Goal: Task Accomplishment & Management: Use online tool/utility

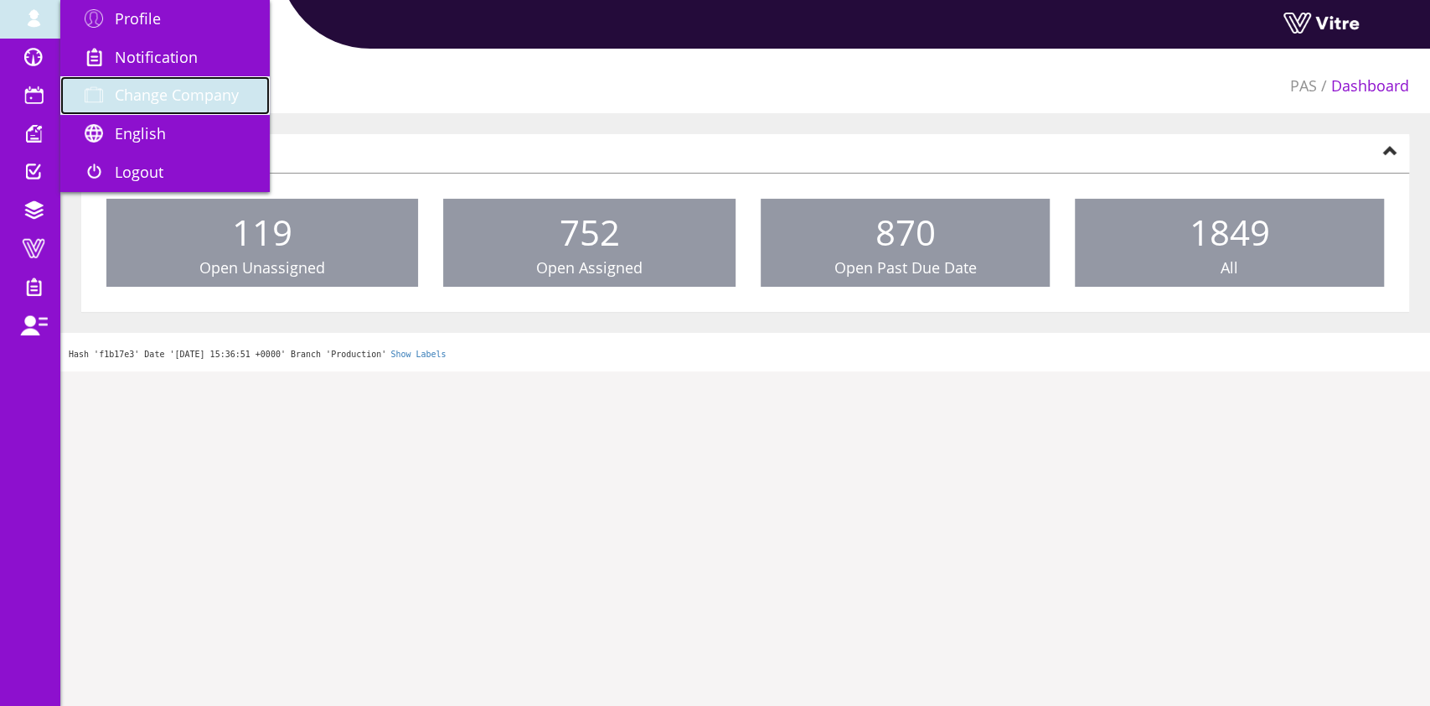
click at [168, 81] on link "Change Company" at bounding box center [164, 95] width 209 height 39
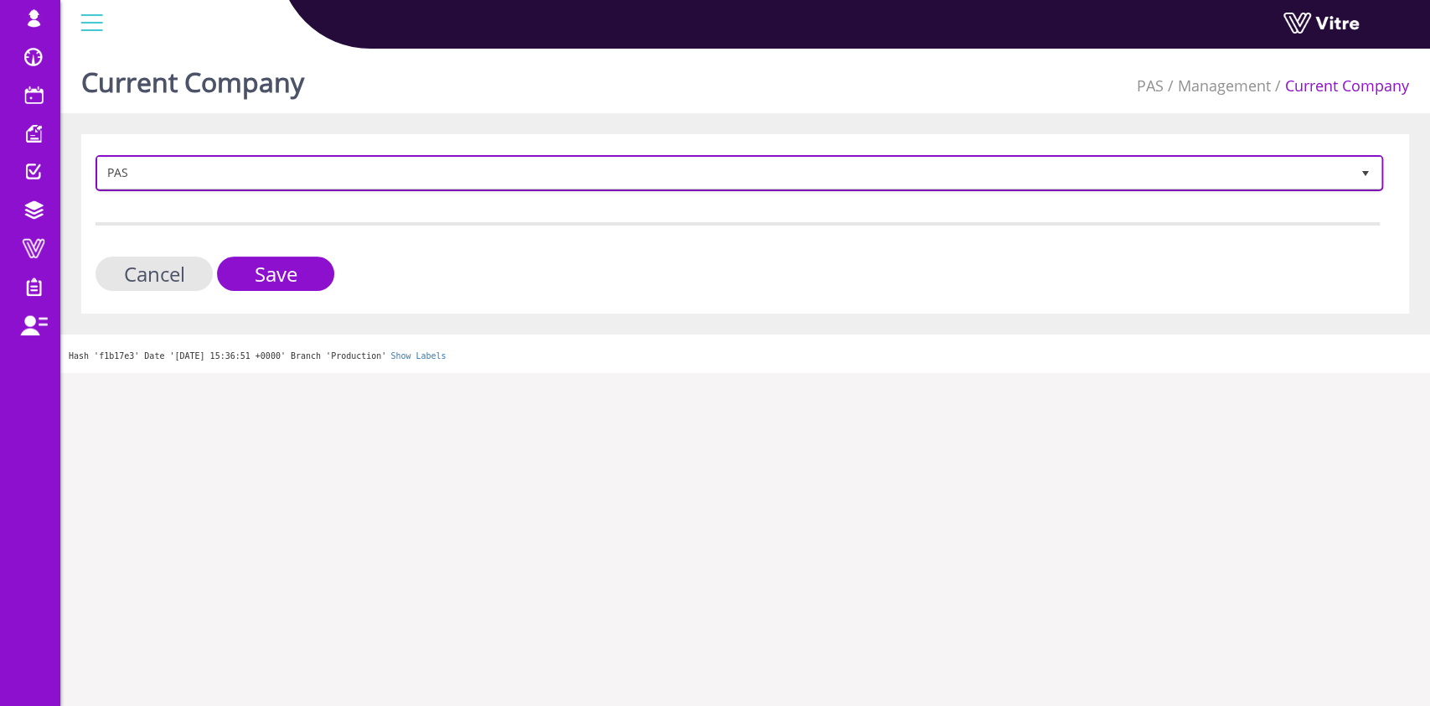
click at [314, 176] on span "PAS" at bounding box center [724, 173] width 1253 height 30
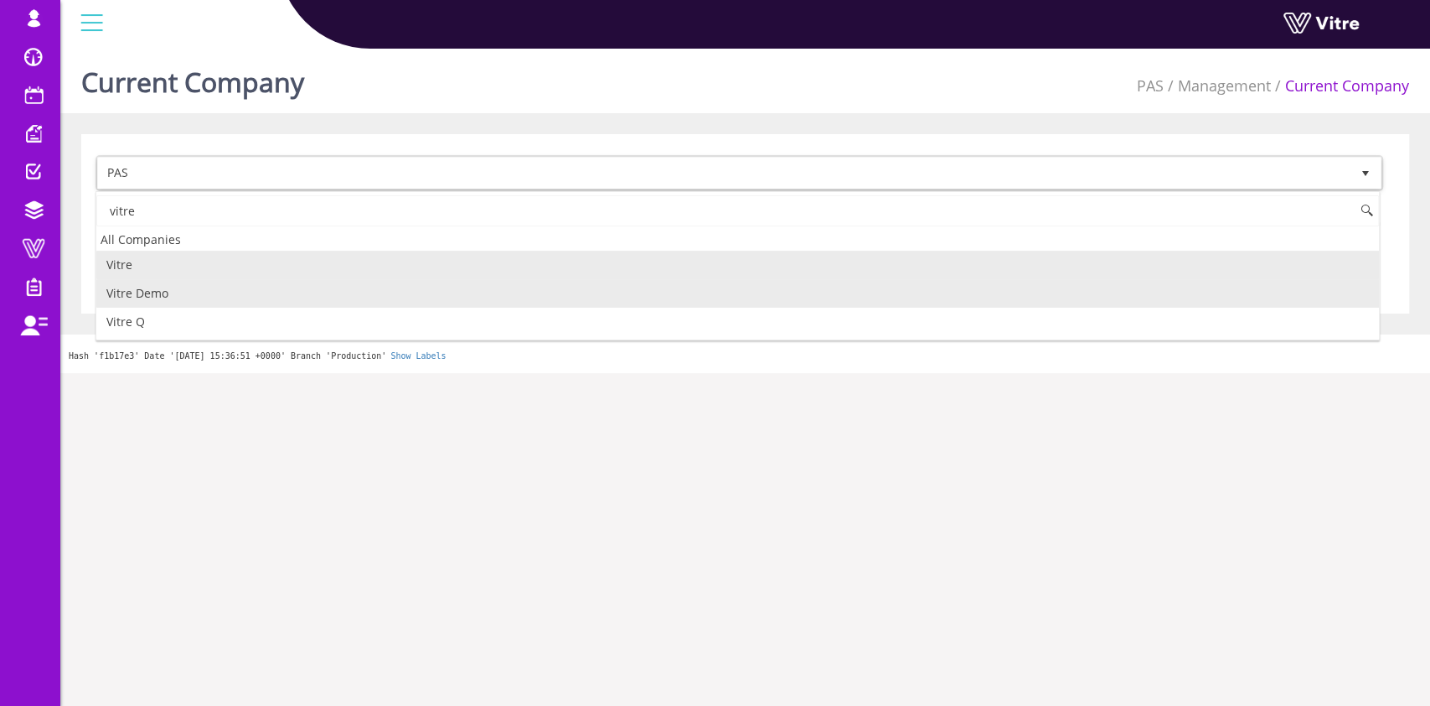
click at [176, 299] on li "Vitre Demo" at bounding box center [737, 293] width 1283 height 28
type input "vitre"
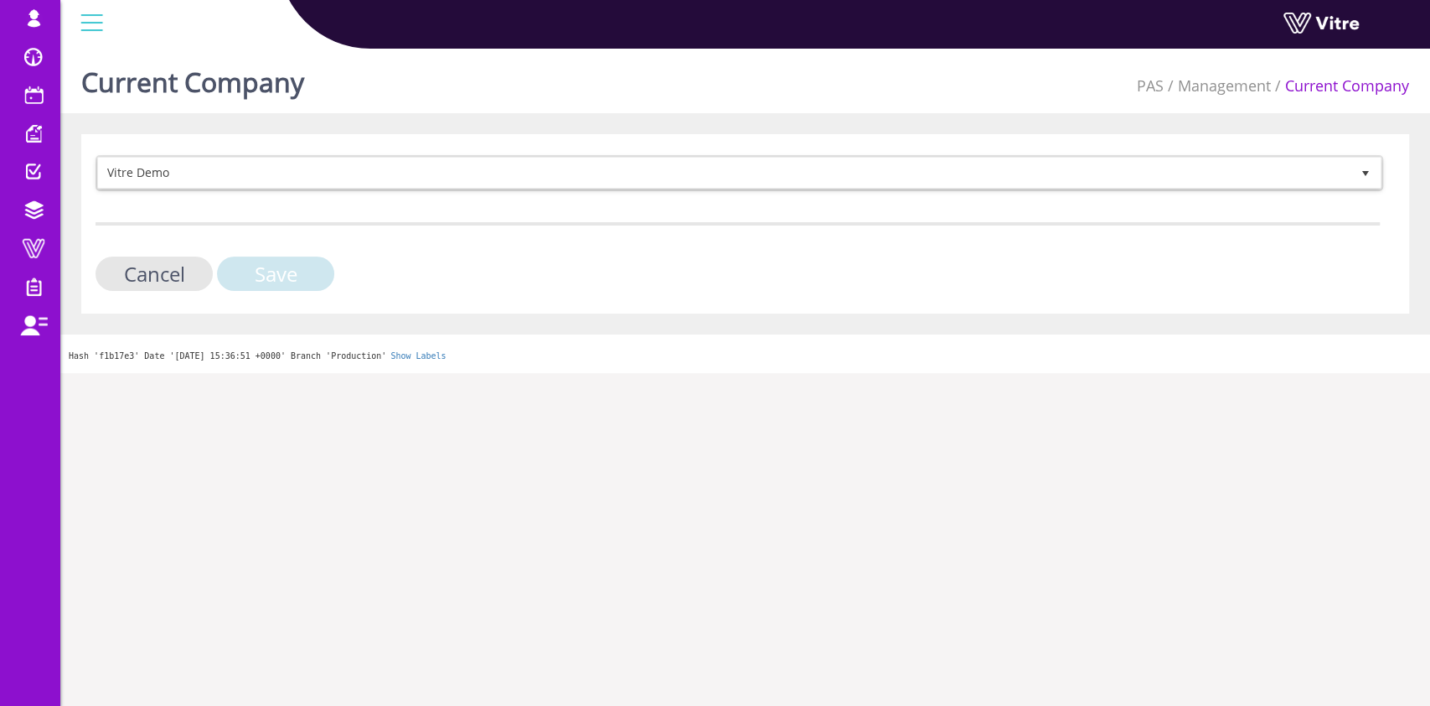
click at [281, 275] on input "Save" at bounding box center [275, 273] width 117 height 34
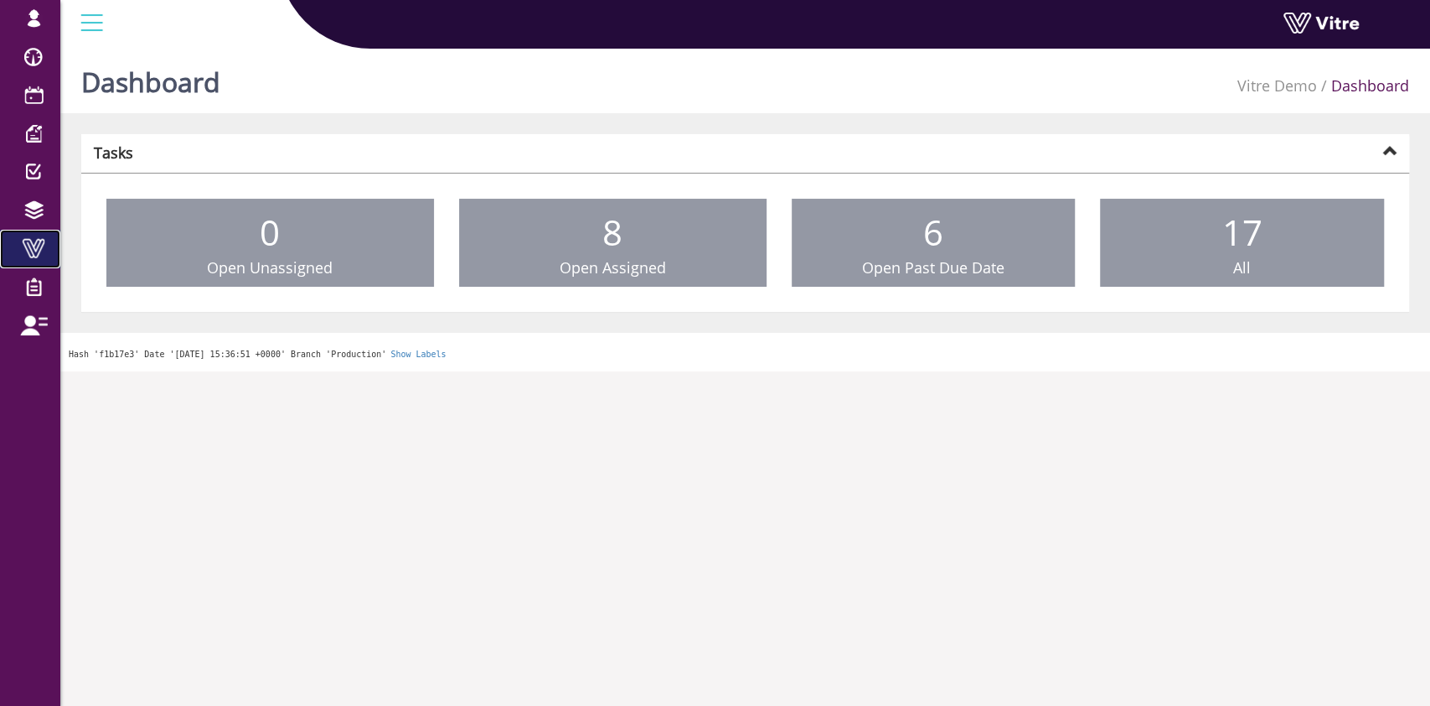
click at [19, 247] on span at bounding box center [34, 248] width 42 height 20
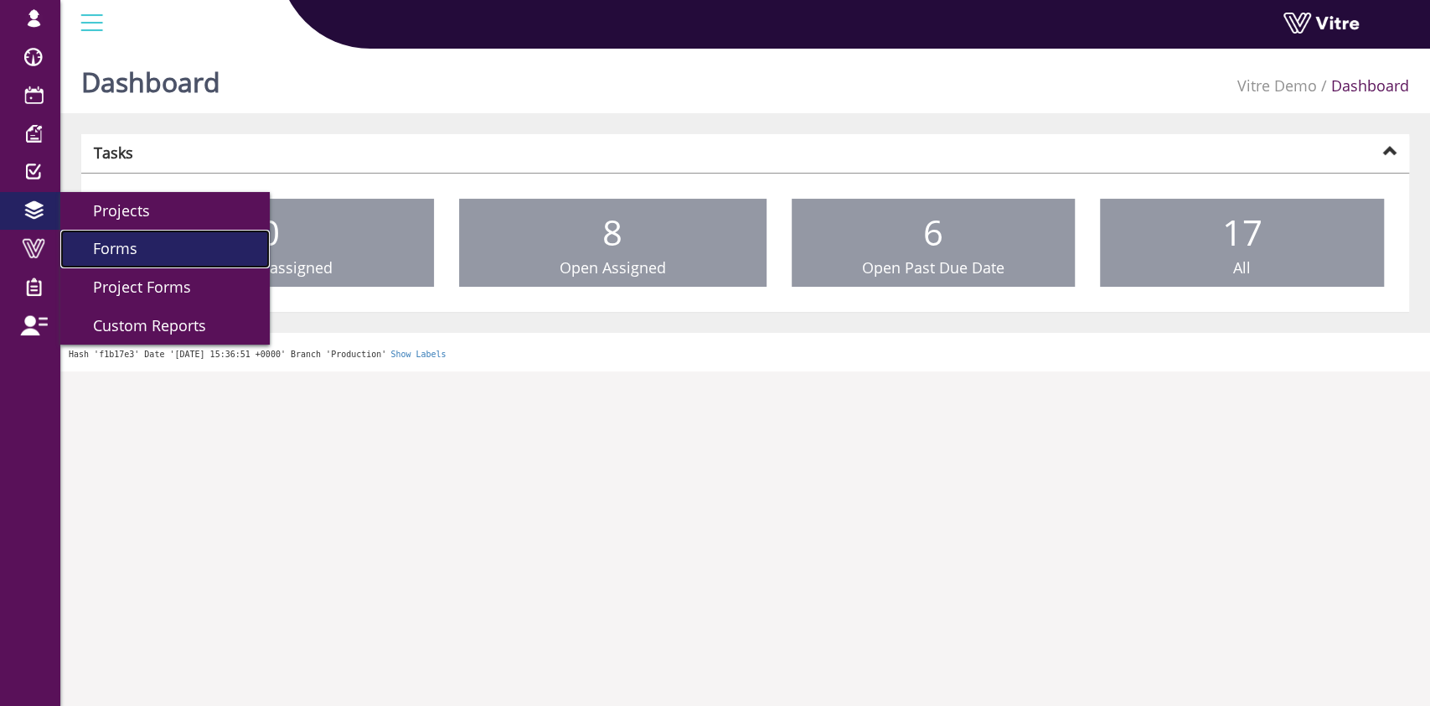
click at [85, 248] on span "Forms" at bounding box center [105, 248] width 65 height 20
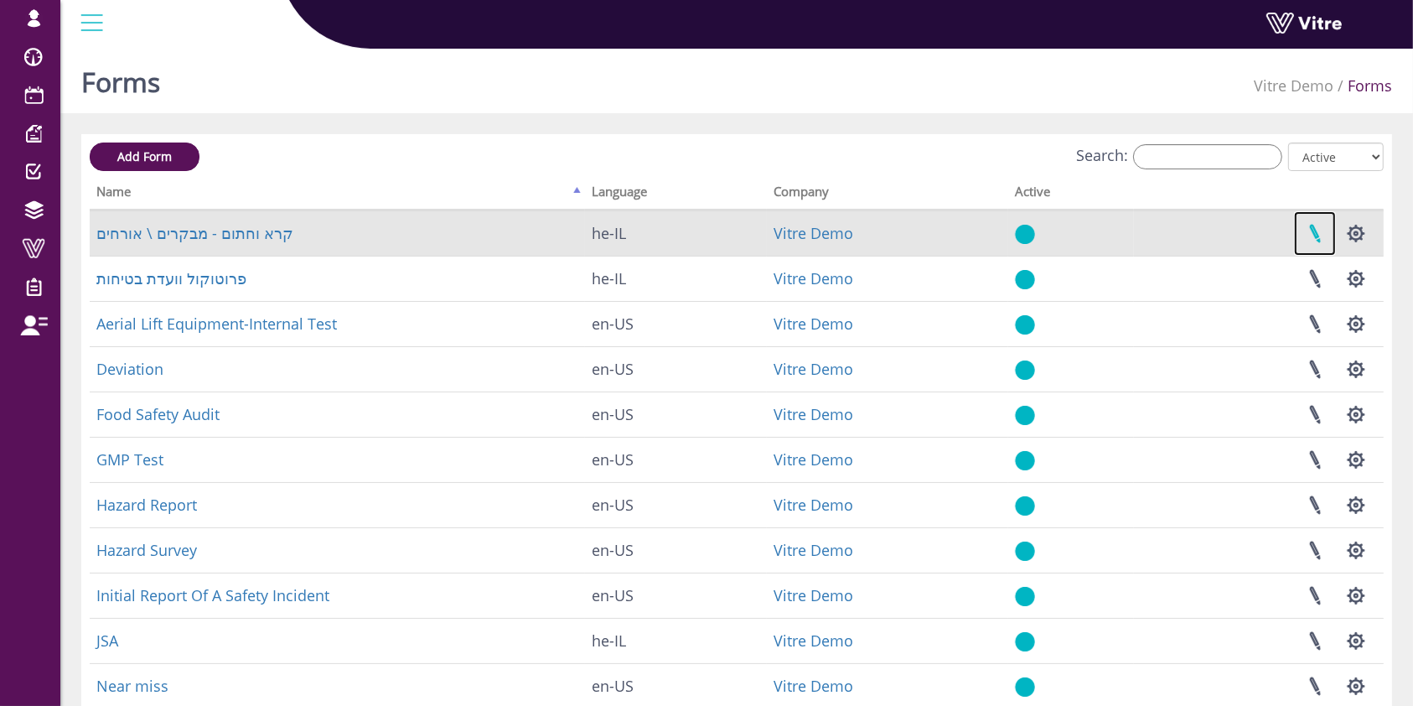
click at [1314, 232] on link at bounding box center [1315, 233] width 42 height 44
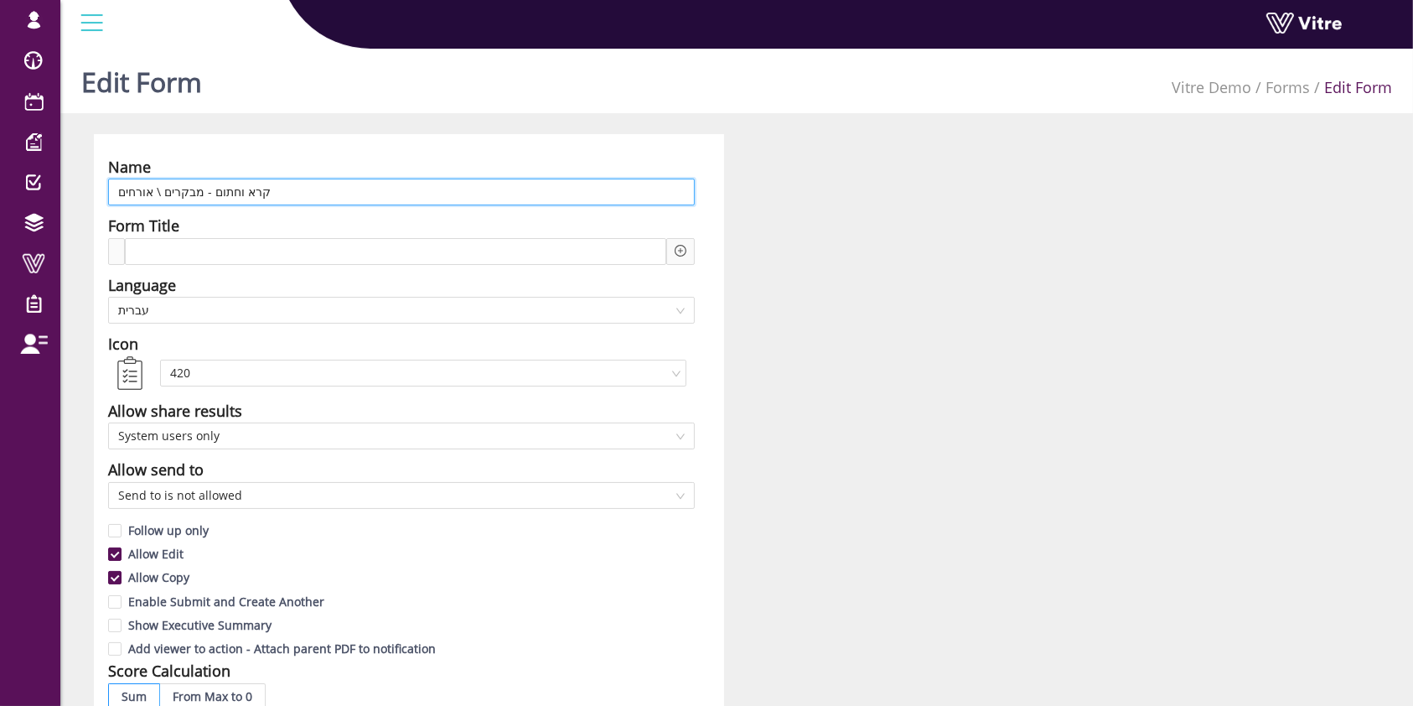
click at [132, 191] on input "קרא וחתום - מבקרים \ אורחים" at bounding box center [401, 191] width 587 height 27
drag, startPoint x: 130, startPoint y: 194, endPoint x: 81, endPoint y: 198, distance: 48.7
click at [664, 309] on span "עברית" at bounding box center [401, 309] width 566 height 25
type input "איכות -קרא וחתום - מבקרים \ אורחים"
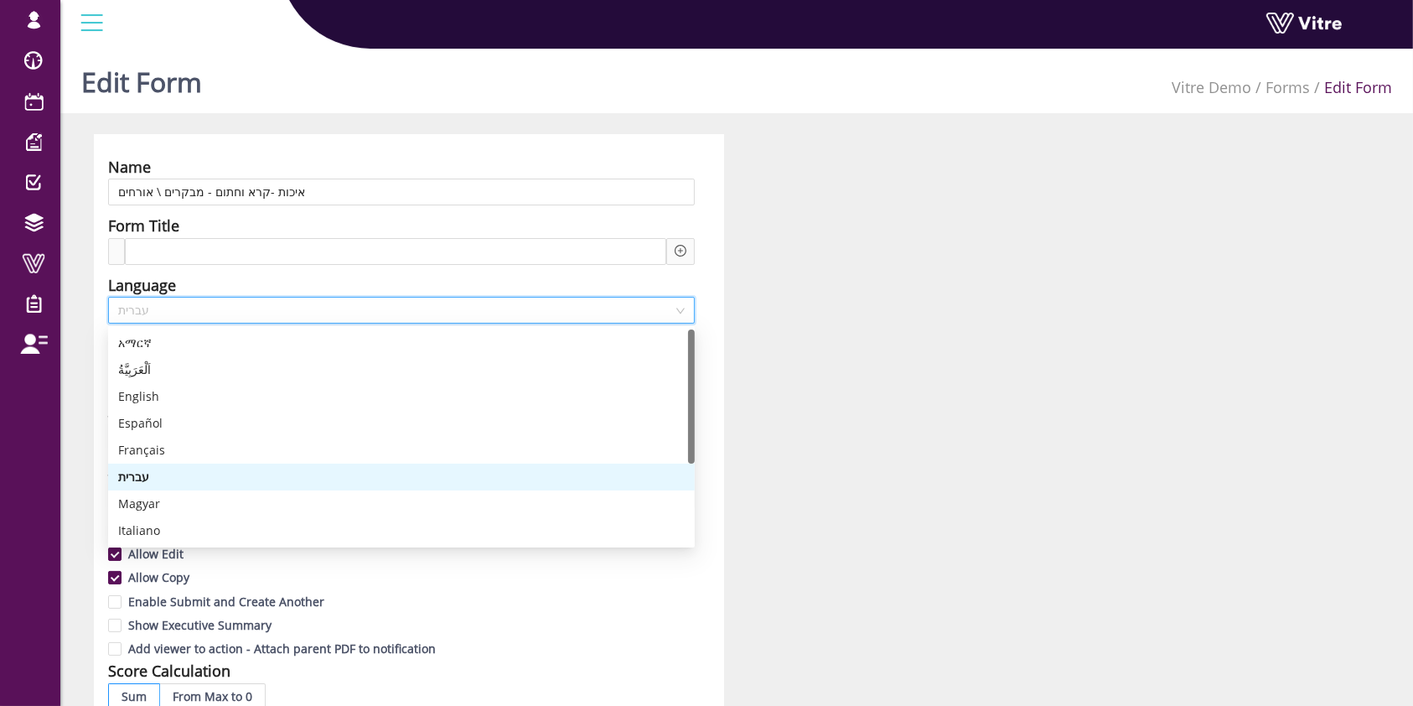
click at [664, 309] on span "עברית" at bounding box center [401, 309] width 566 height 25
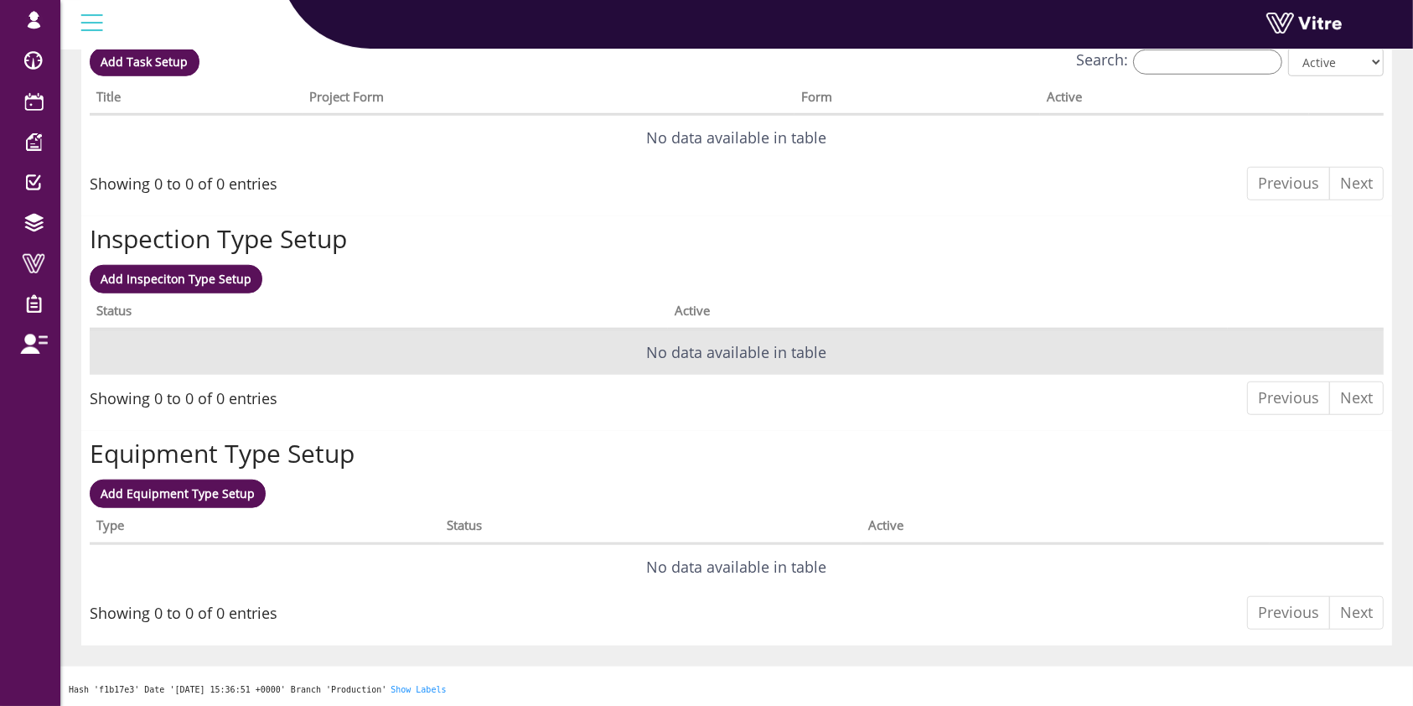
scroll to position [804, 0]
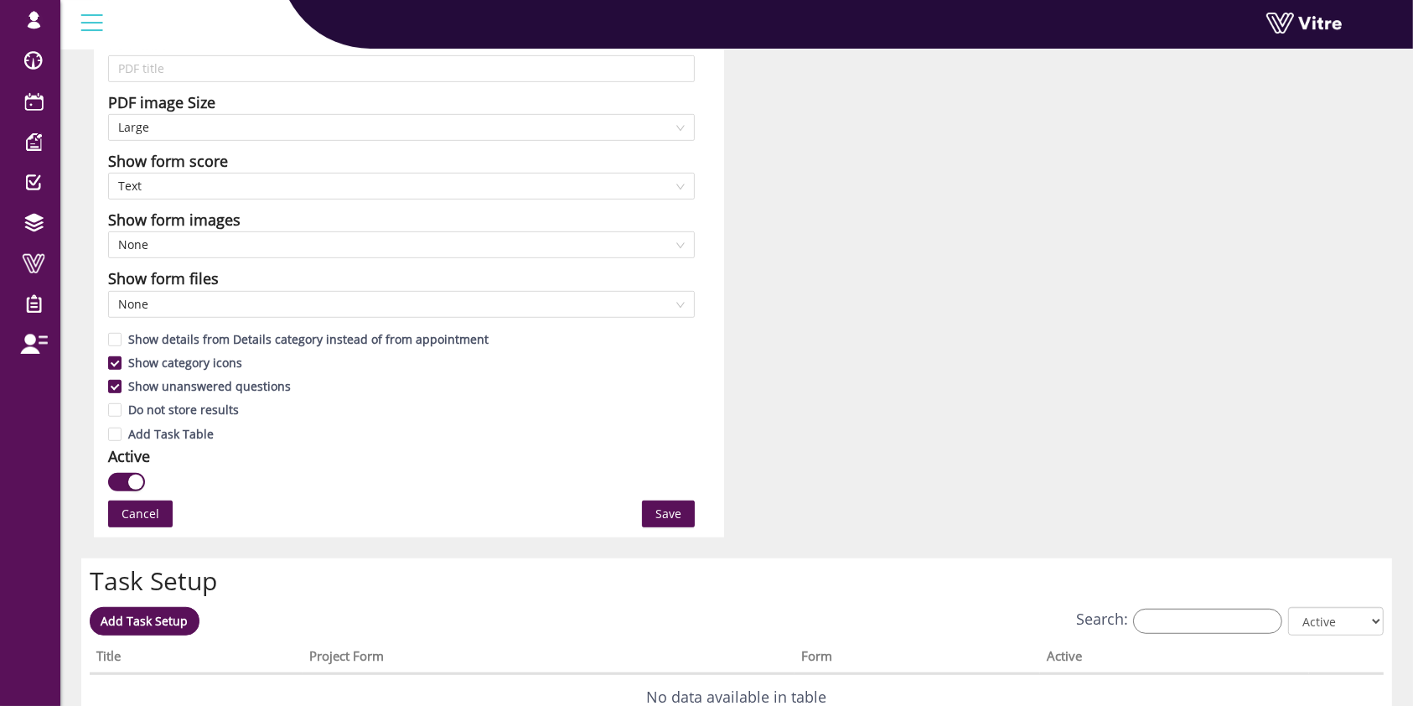
click at [663, 504] on span "Save" at bounding box center [668, 513] width 26 height 18
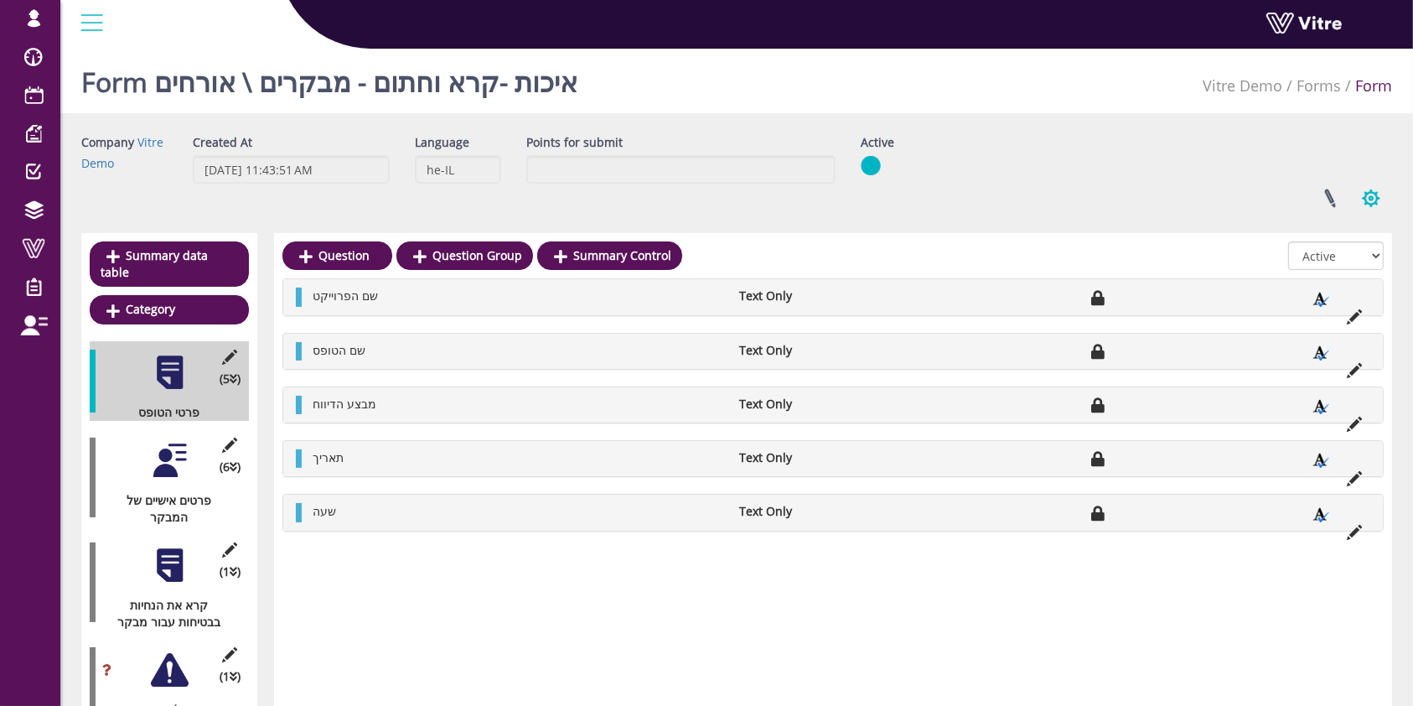
click at [1383, 199] on button "button" at bounding box center [1371, 198] width 42 height 44
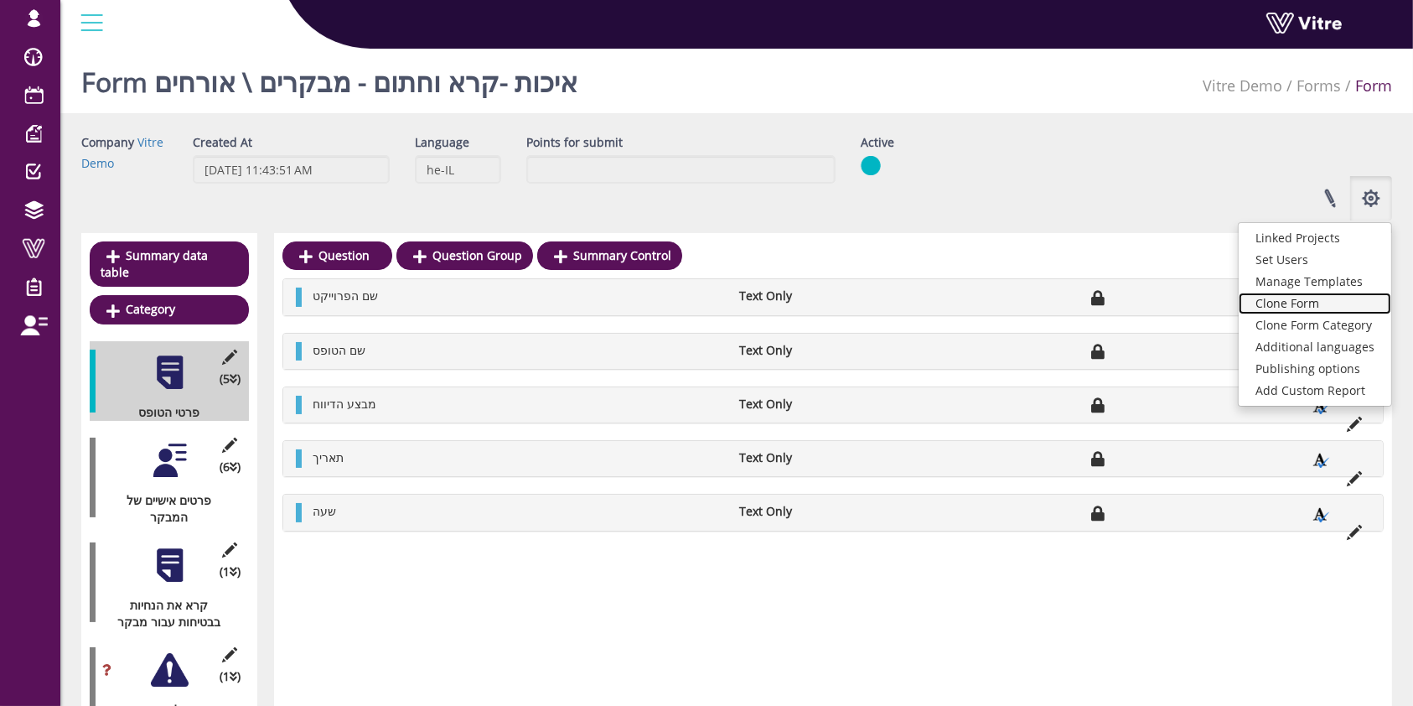
click at [1352, 307] on link "Clone Form" at bounding box center [1314, 303] width 153 height 22
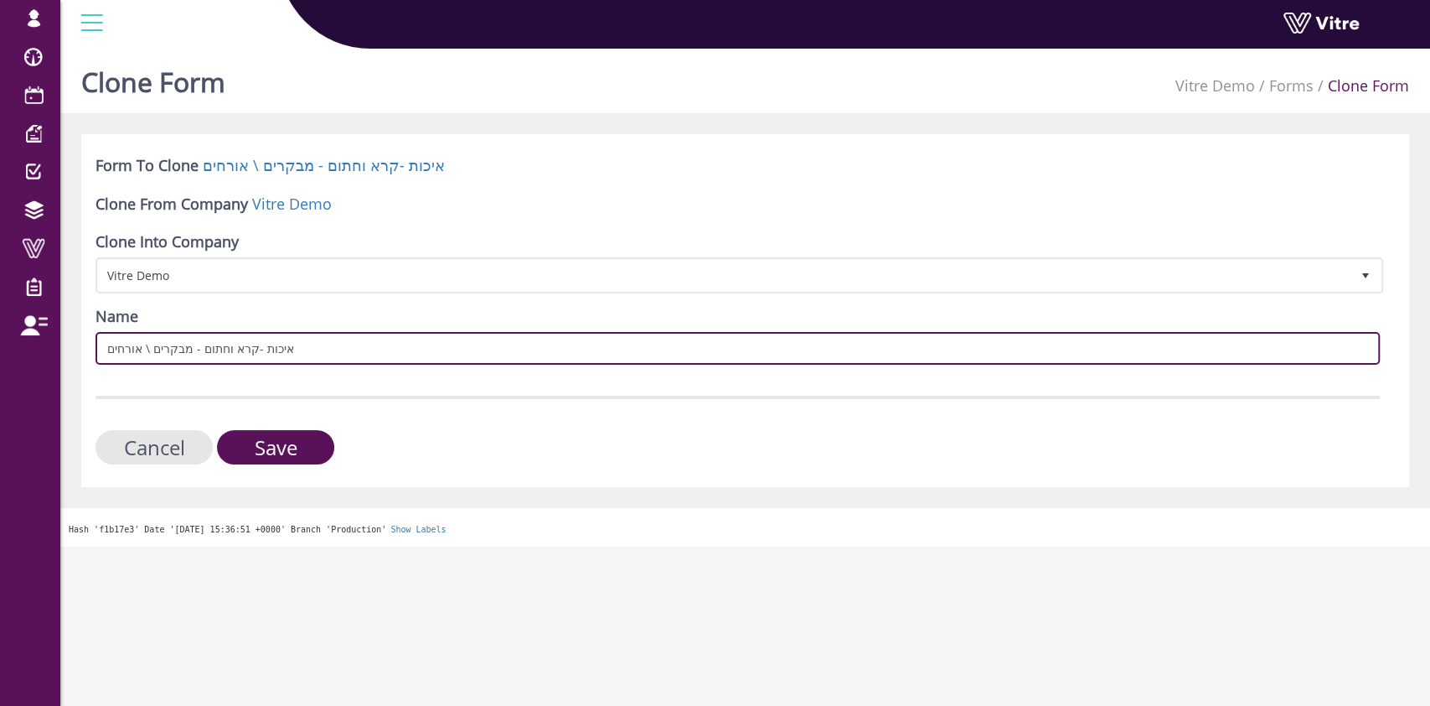
click at [263, 356] on input "איכות -קרא וחתום - מבקרים \ אורחים" at bounding box center [738, 348] width 1285 height 33
type input "בטיחות -קרא וחתום - מבקרים \ אורחים"
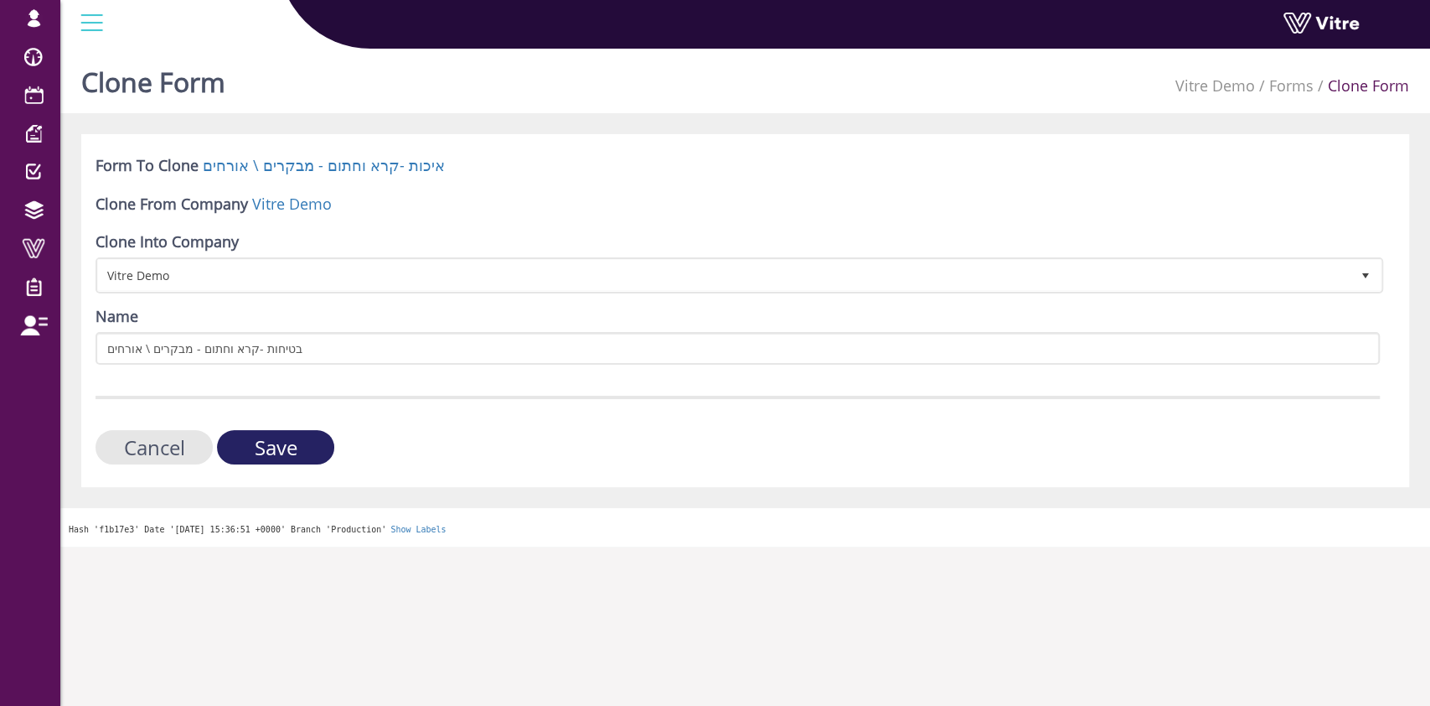
click at [277, 454] on input "Save" at bounding box center [275, 447] width 117 height 34
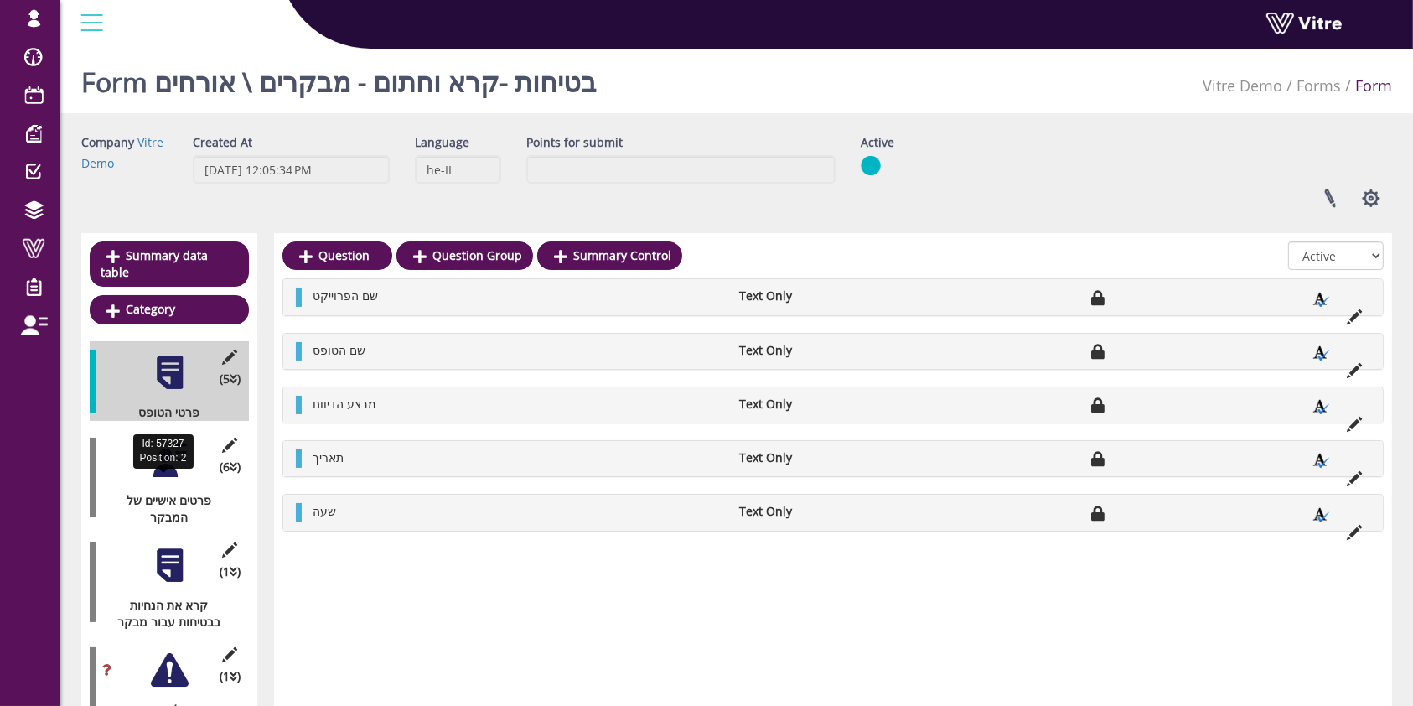
click at [168, 492] on div "פרטים אישיים של המבקר" at bounding box center [163, 509] width 147 height 34
click at [173, 442] on div at bounding box center [170, 461] width 38 height 38
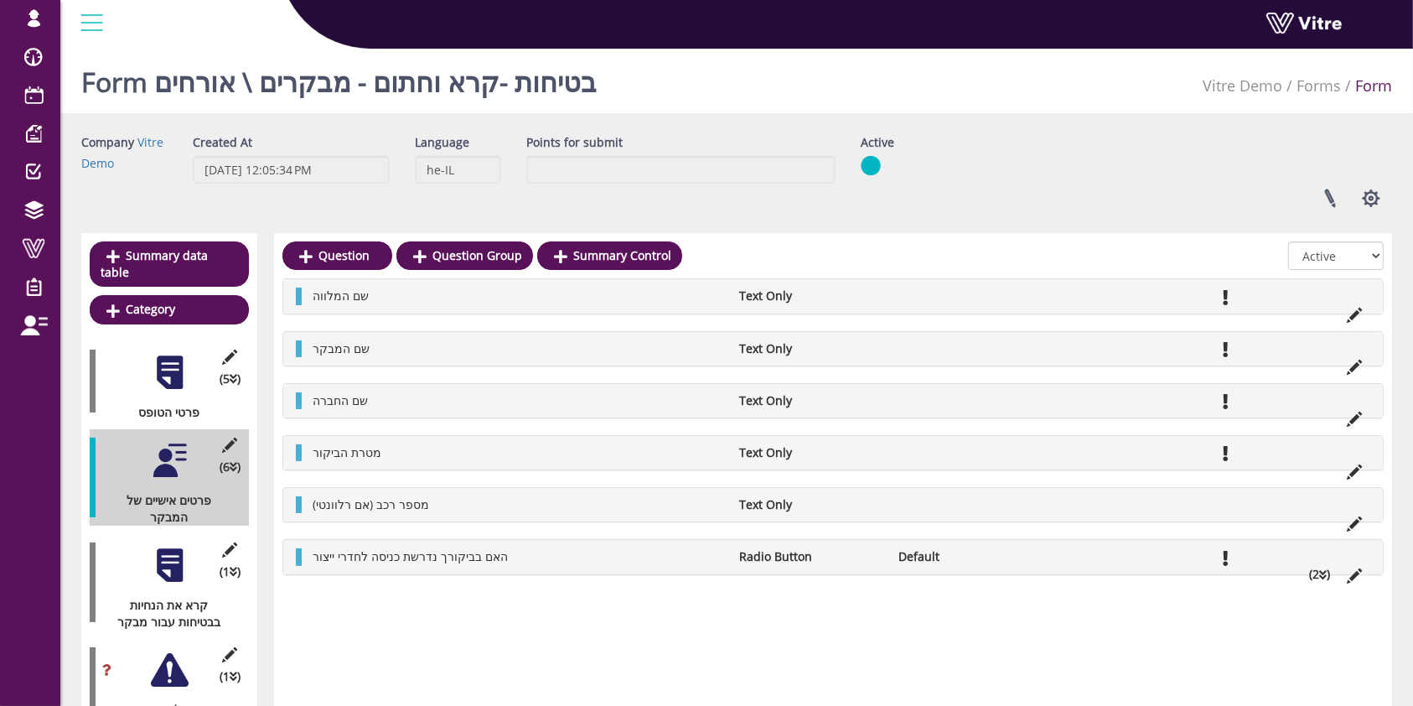
scroll to position [111, 0]
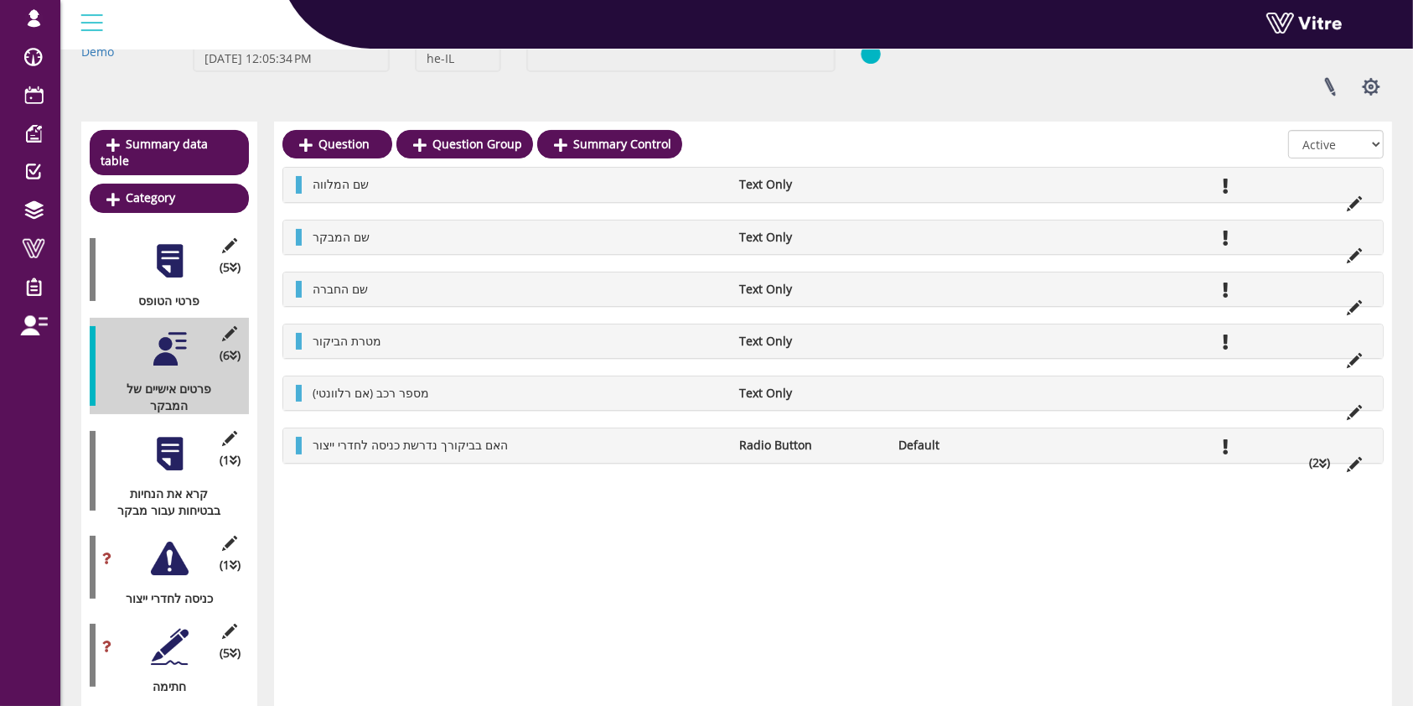
click at [171, 437] on div at bounding box center [170, 454] width 38 height 38
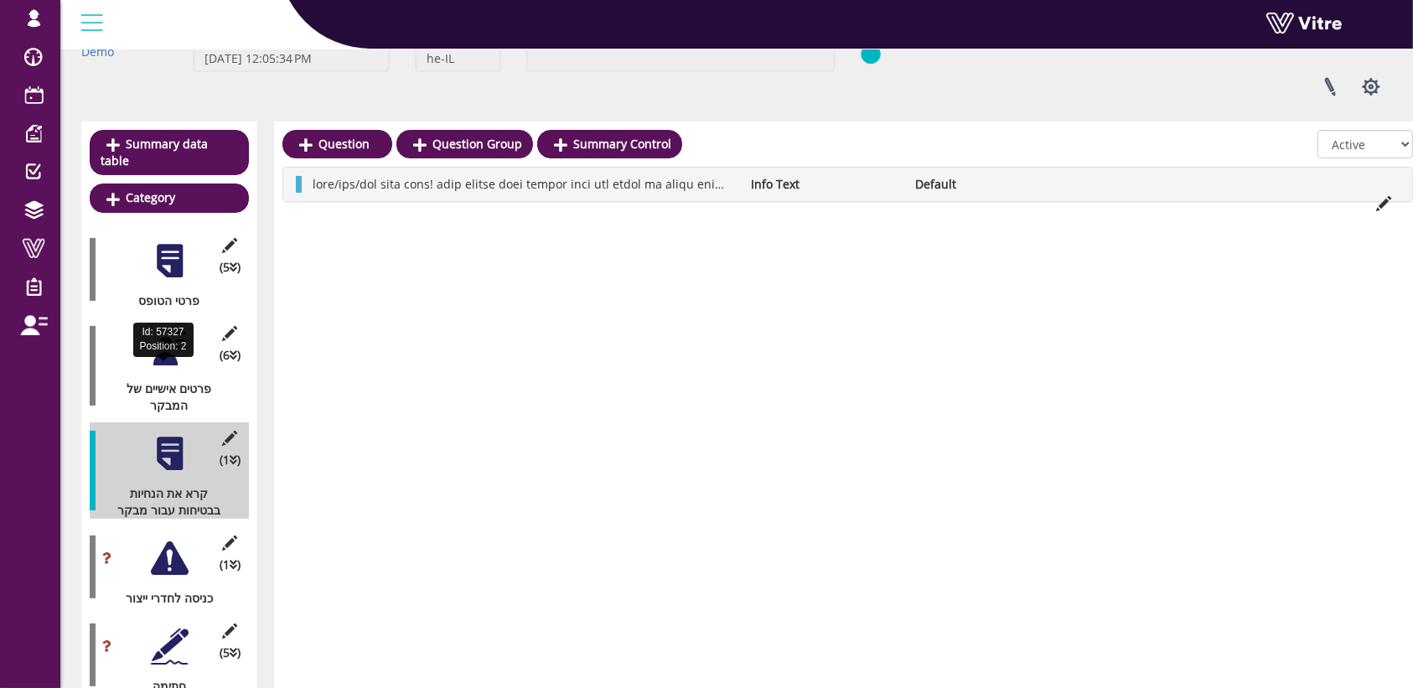
click at [172, 382] on div "פרטים אישיים של המבקר" at bounding box center [163, 397] width 147 height 34
click at [168, 348] on div at bounding box center [170, 349] width 38 height 38
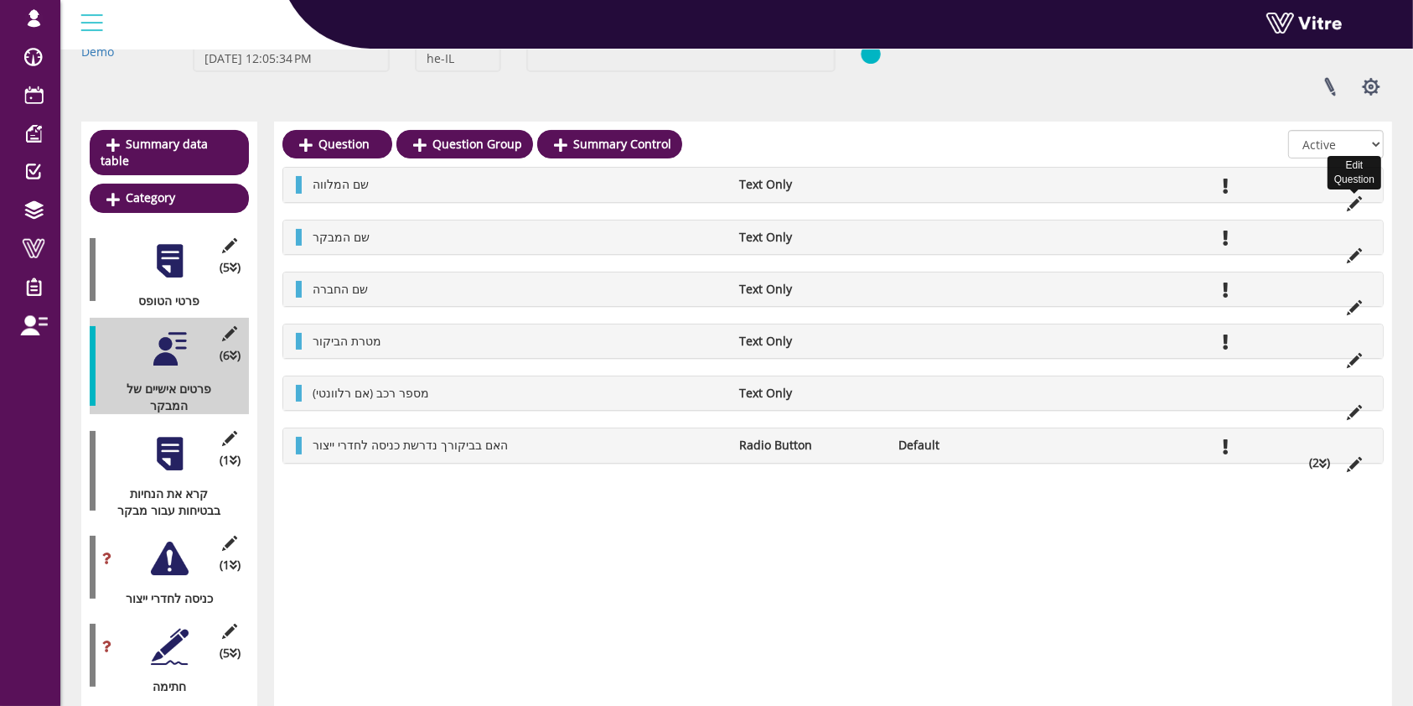
click at [1354, 203] on icon at bounding box center [1354, 203] width 15 height 15
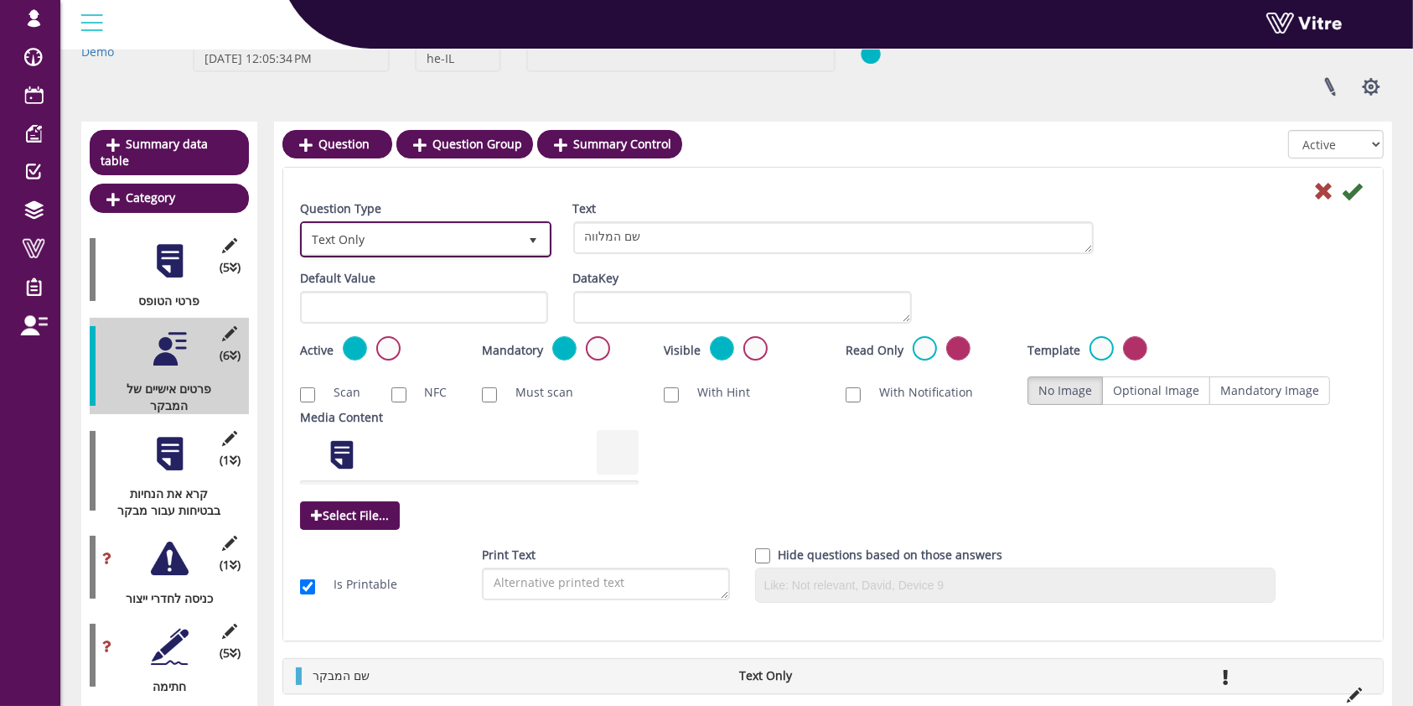
click at [434, 243] on span "Text Only" at bounding box center [410, 239] width 216 height 30
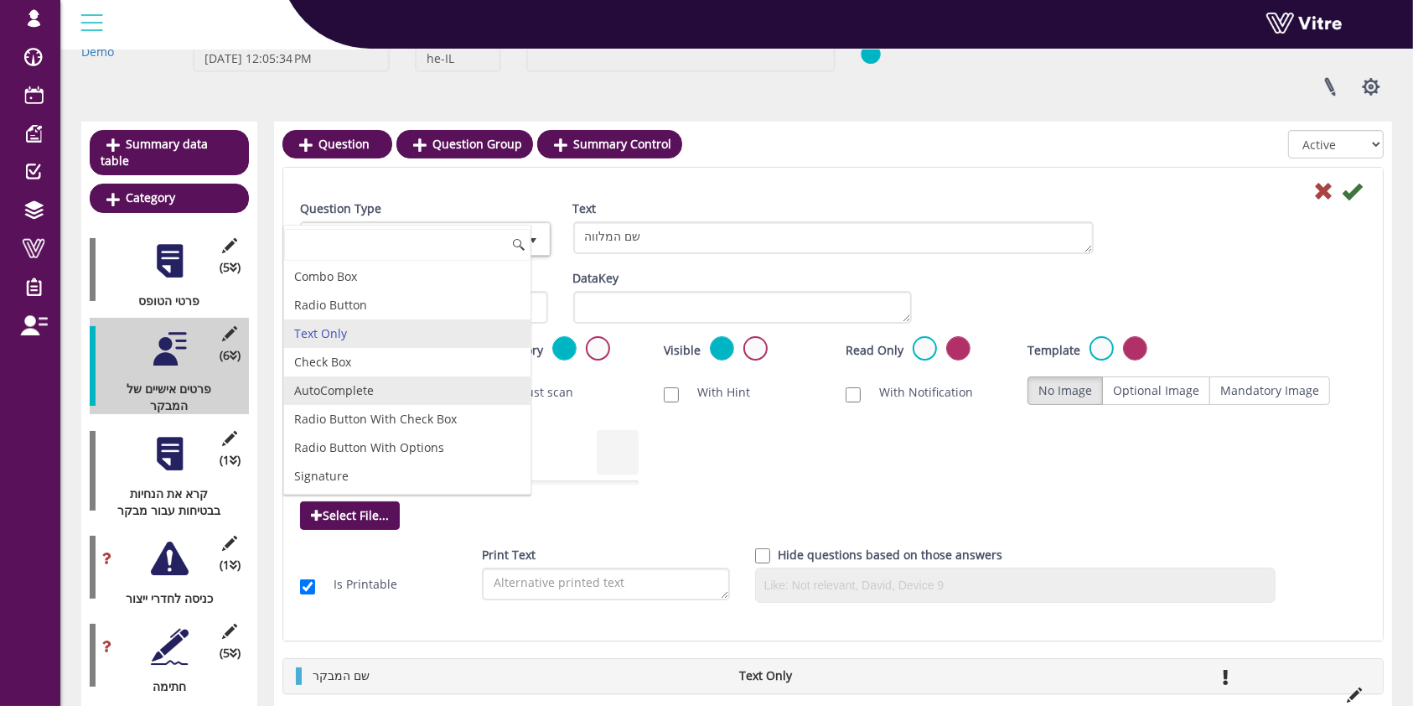
click at [394, 388] on li "AutoComplete" at bounding box center [407, 390] width 246 height 28
type input "1"
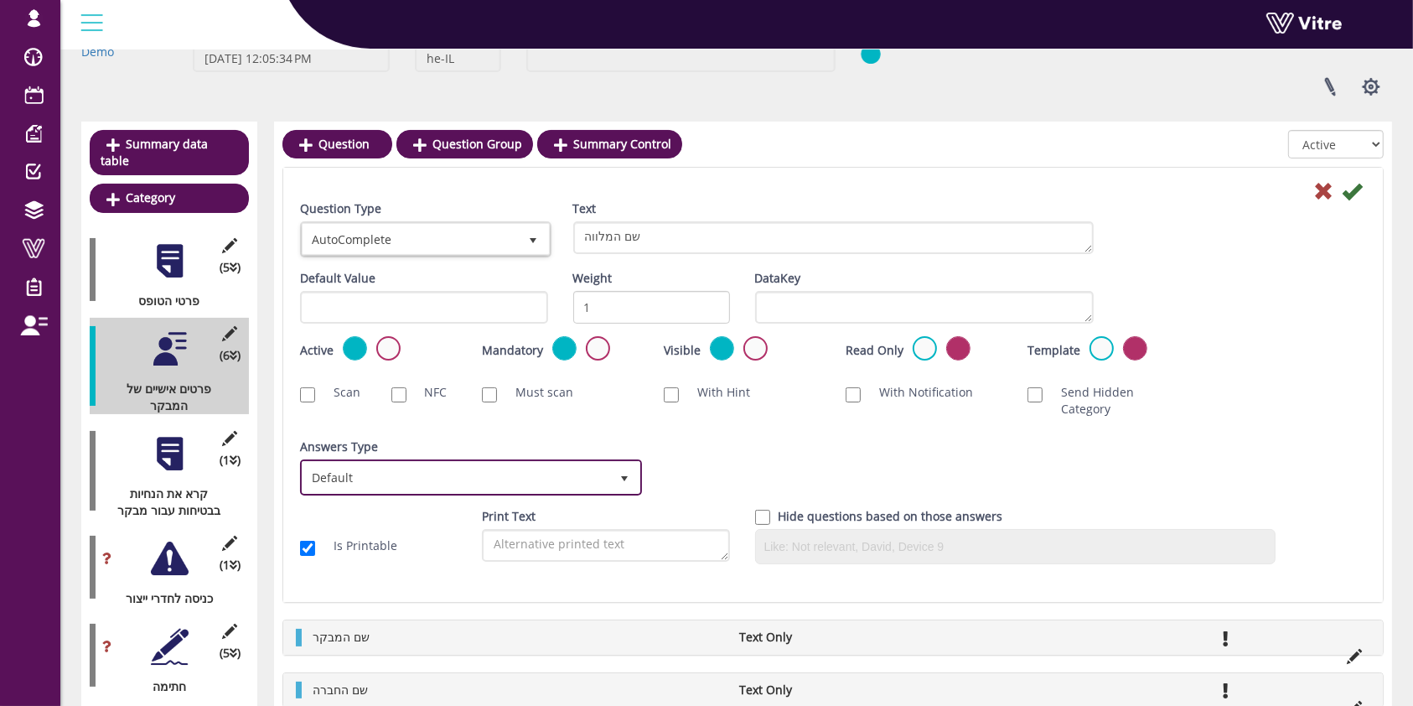
click at [421, 462] on span "Default" at bounding box center [455, 477] width 307 height 30
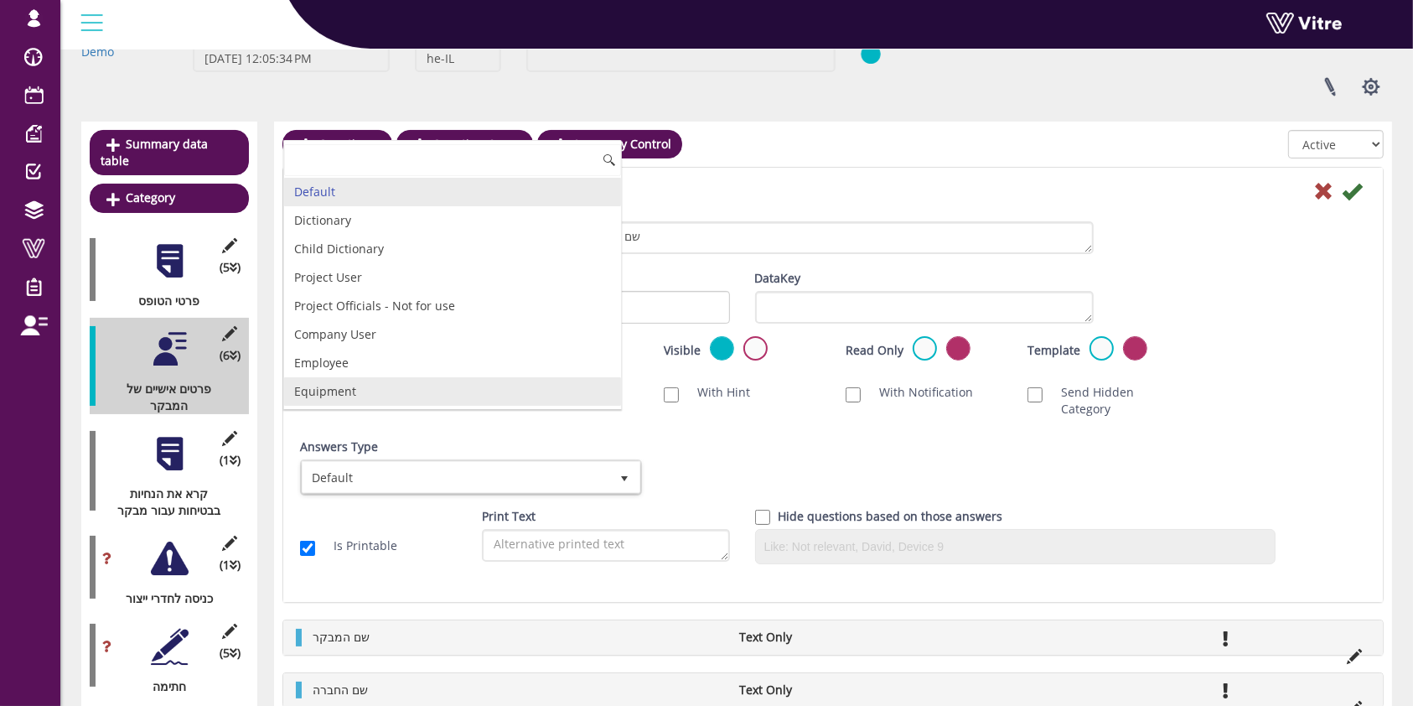
click at [380, 371] on li "Employee" at bounding box center [452, 363] width 337 height 28
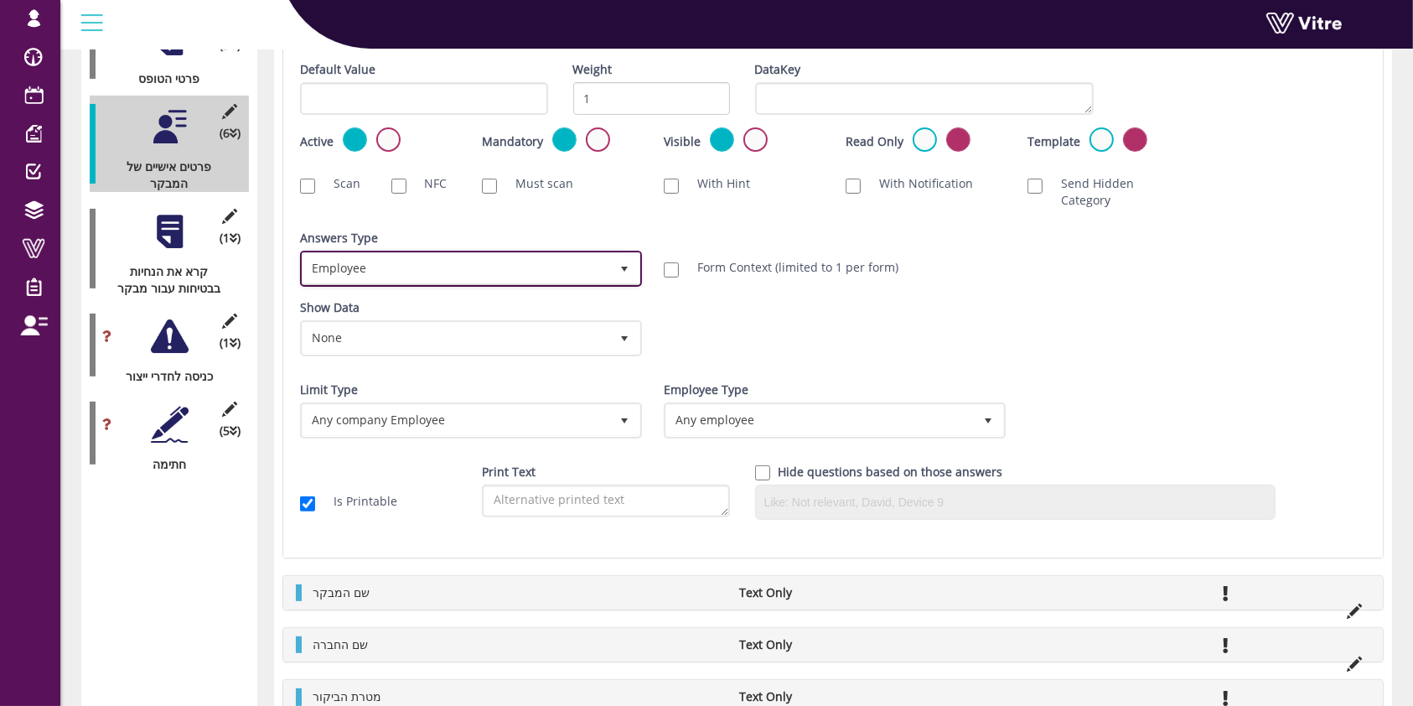
scroll to position [335, 0]
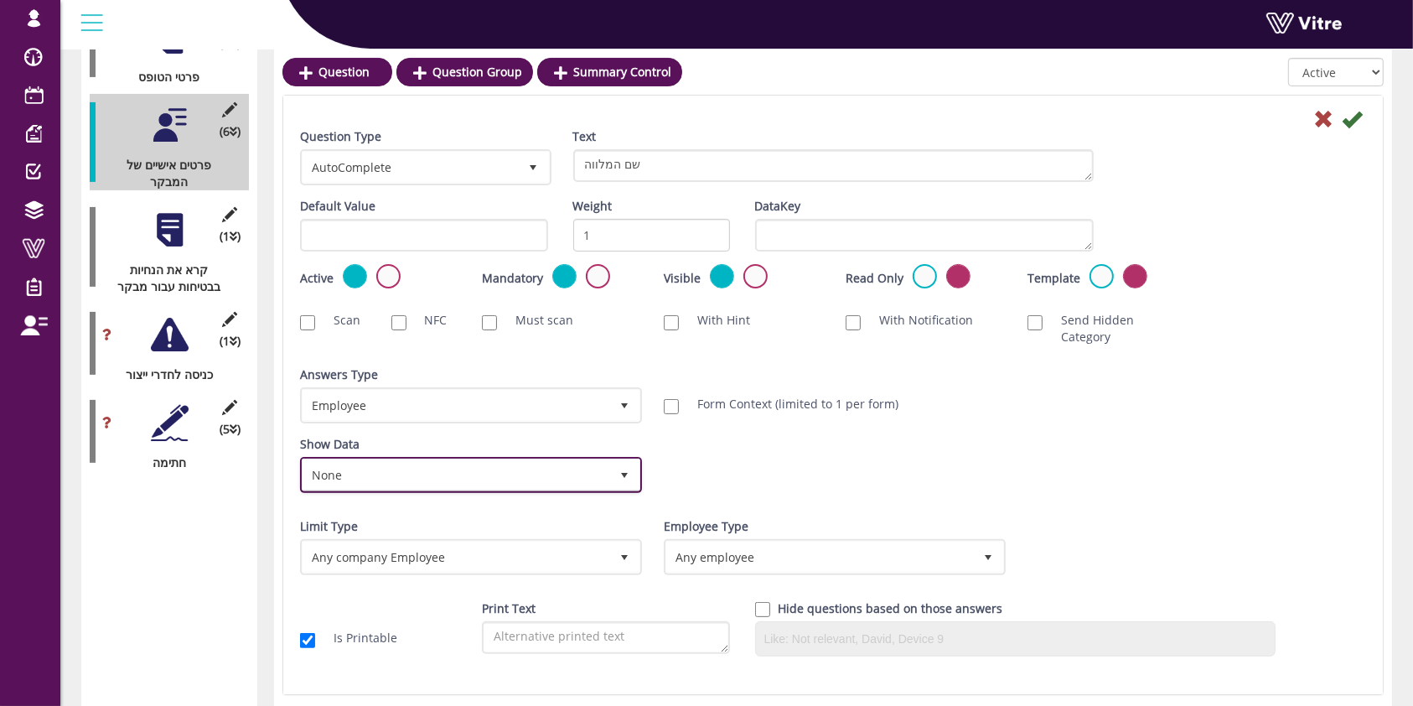
click at [481, 459] on span "None" at bounding box center [455, 474] width 307 height 30
click at [794, 442] on div "Show Data None 0 Certificates Annual Safety Training Safety Officer Training An…" at bounding box center [832, 471] width 1091 height 70
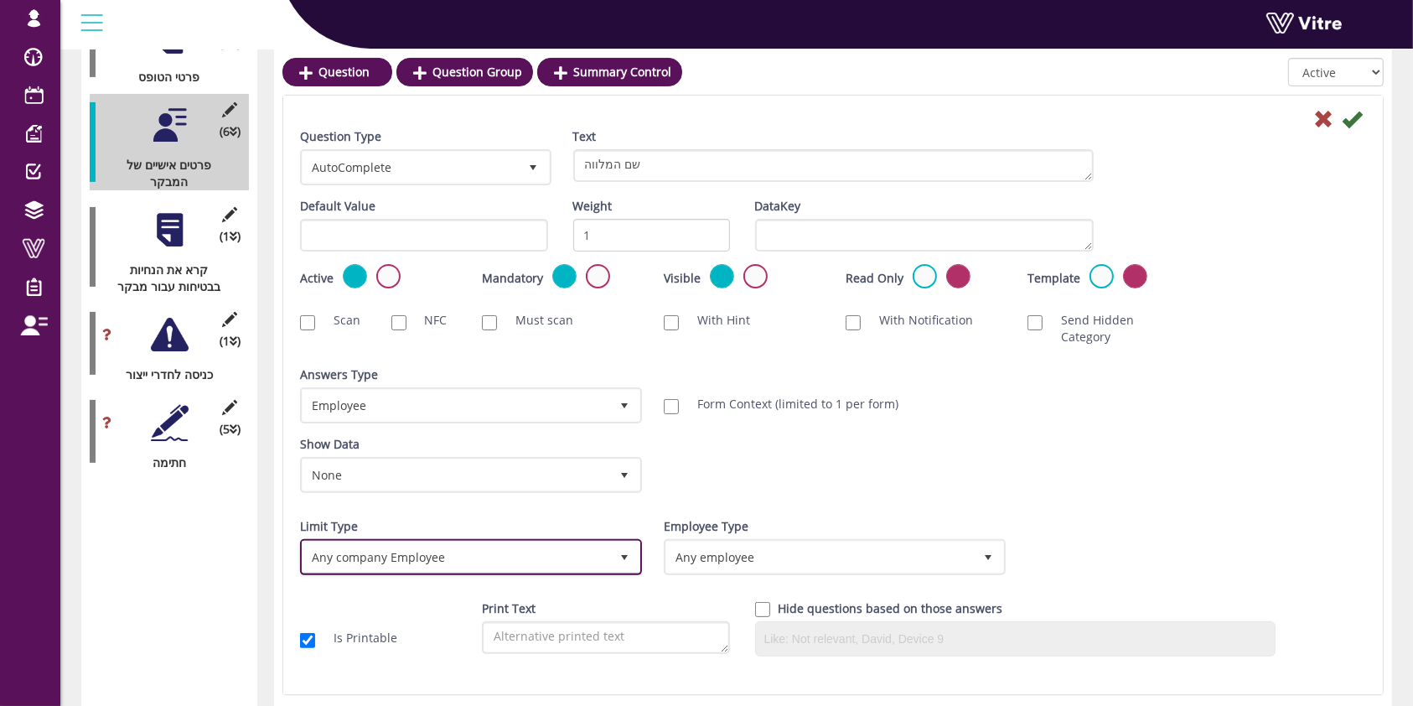
click at [499, 541] on span "Any company Employee" at bounding box center [455, 556] width 307 height 30
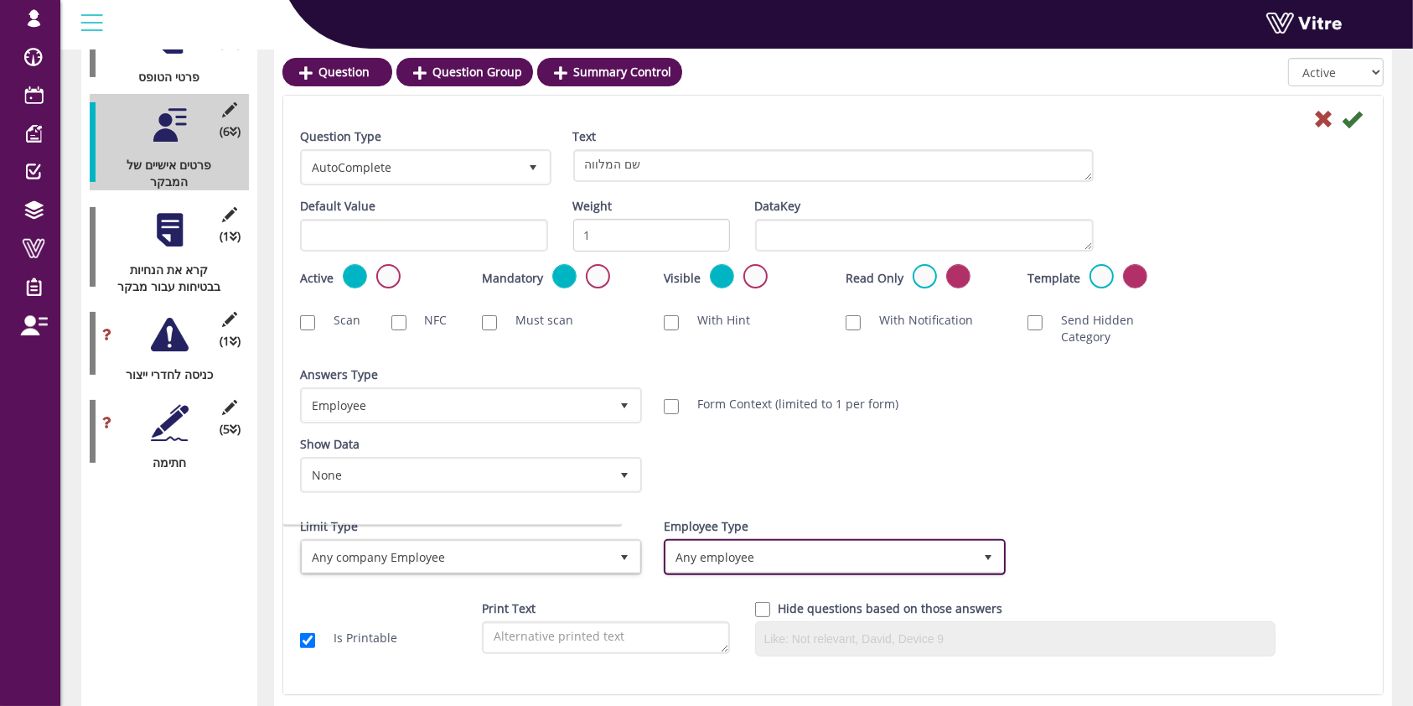
click at [809, 546] on span "Any employee" at bounding box center [819, 556] width 307 height 30
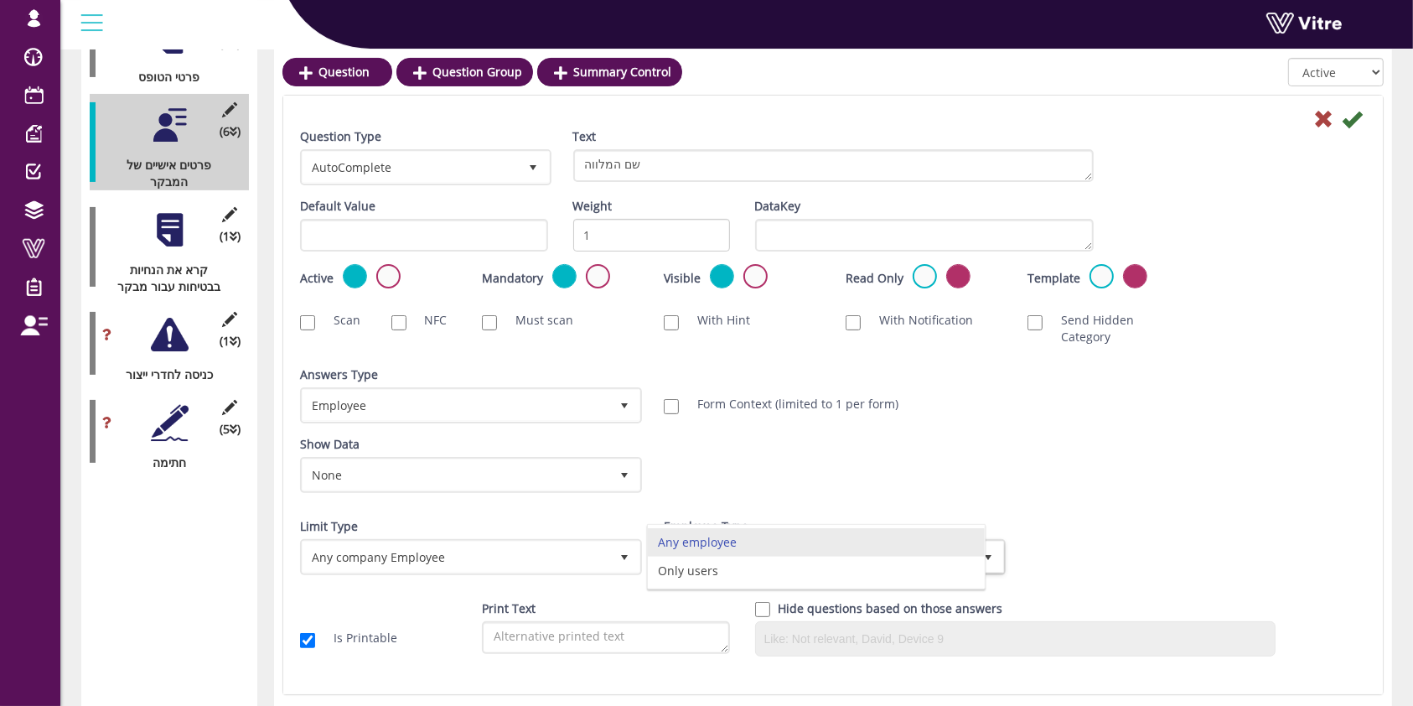
click at [875, 462] on div "Show Data None 0 Certificates Annual Safety Training Safety Officer Training An…" at bounding box center [832, 471] width 1091 height 70
click at [1347, 123] on icon at bounding box center [1352, 119] width 20 height 20
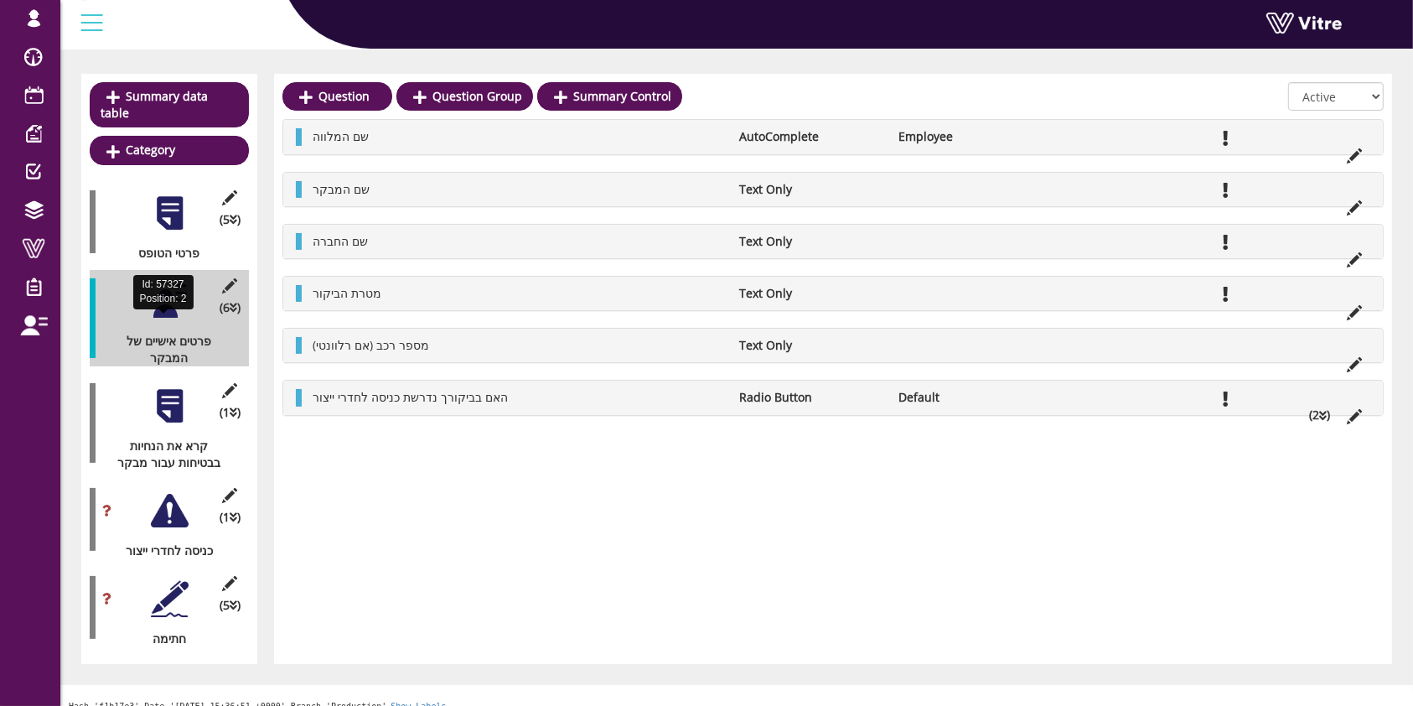
scroll to position [0, 0]
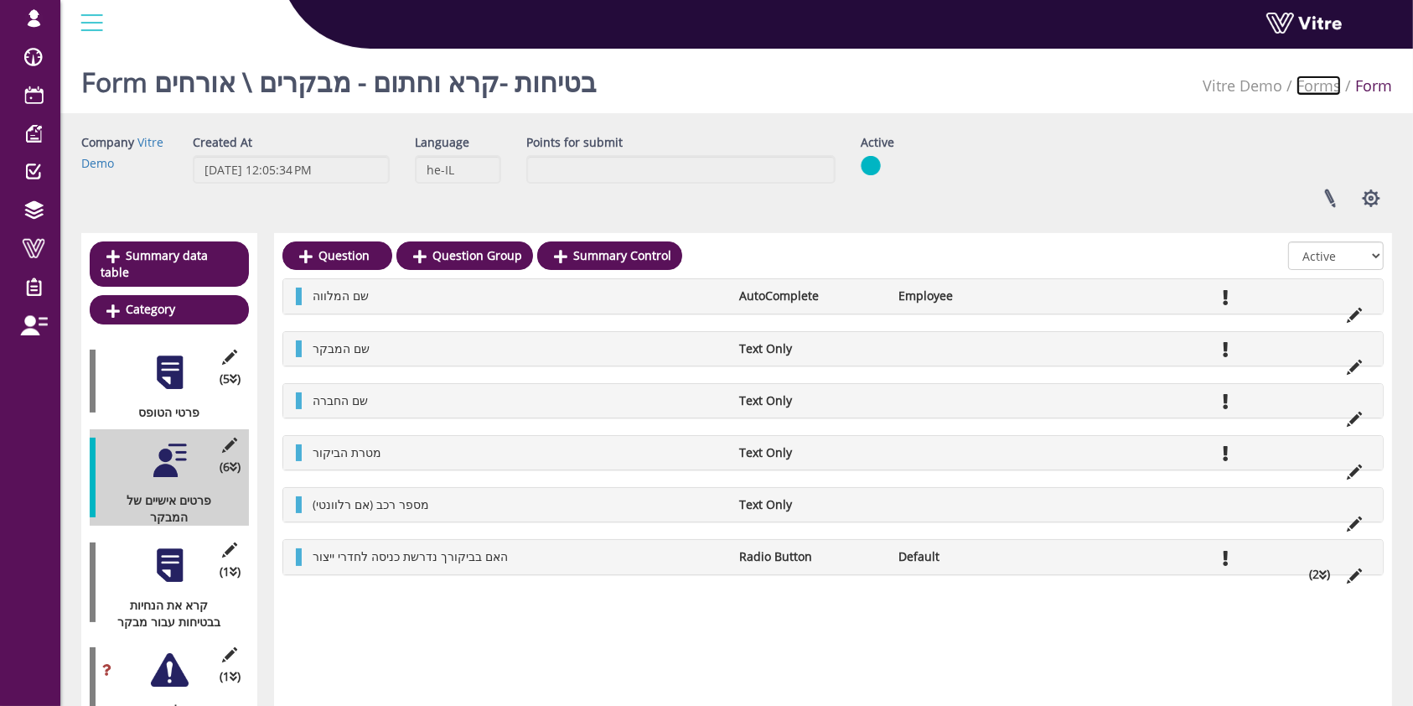
click at [1325, 88] on link "Forms" at bounding box center [1318, 85] width 44 height 20
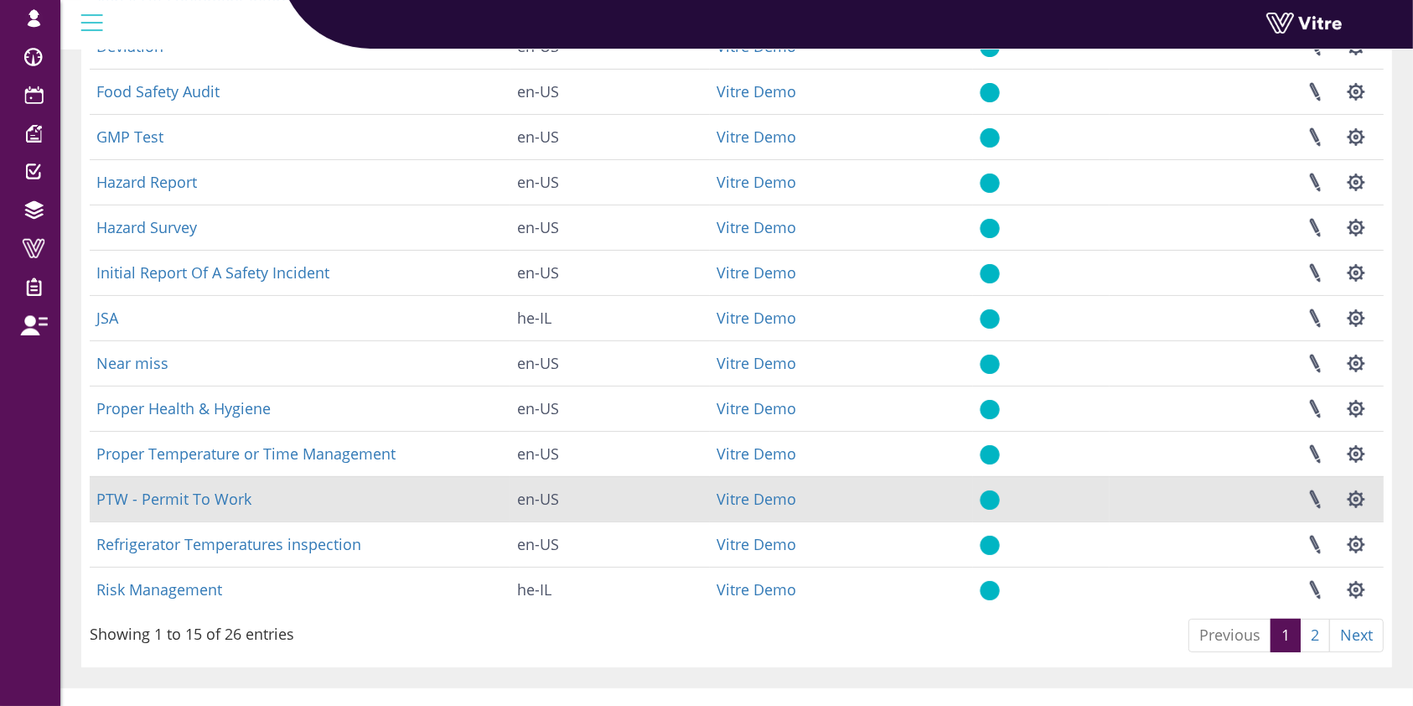
scroll to position [297, 0]
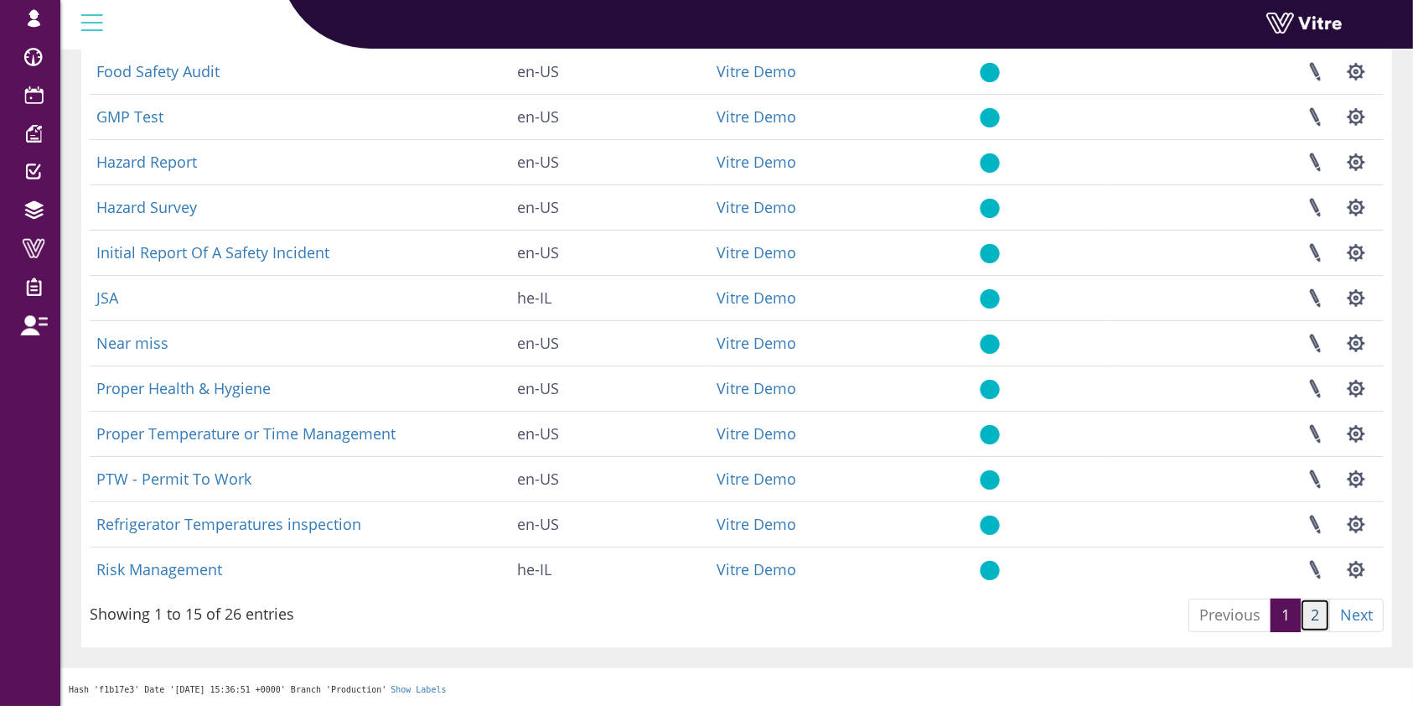
click at [1315, 606] on link "2" at bounding box center [1315, 615] width 30 height 34
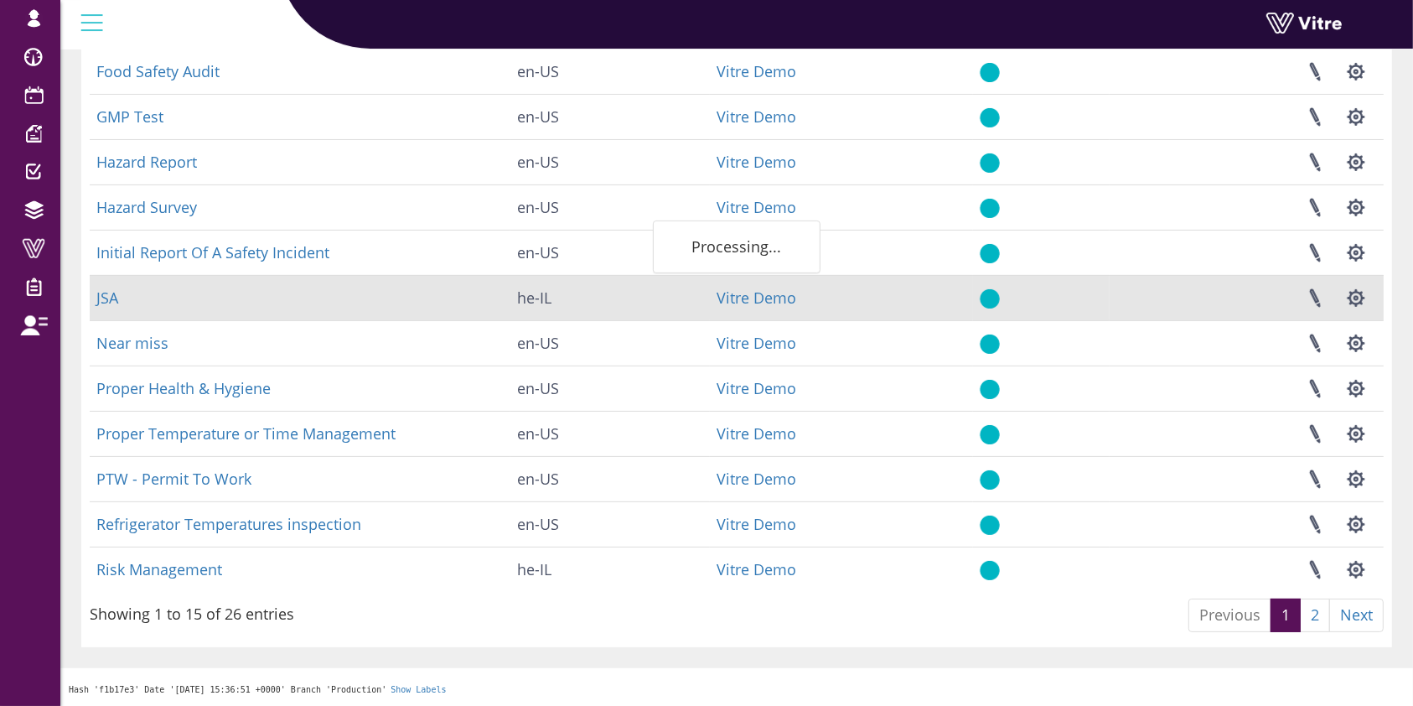
scroll to position [116, 0]
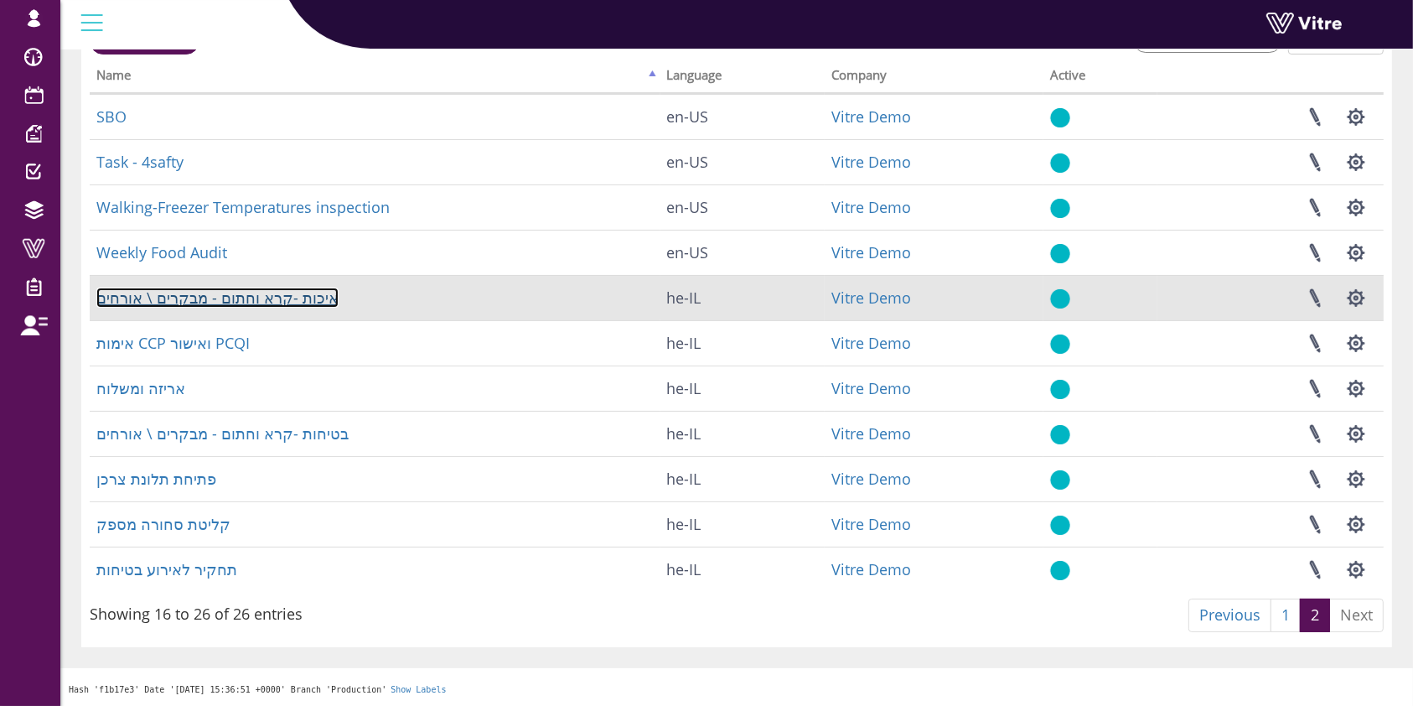
click at [250, 301] on link "איכות -קרא וחתום - מבקרים \ אורחים" at bounding box center [217, 297] width 242 height 20
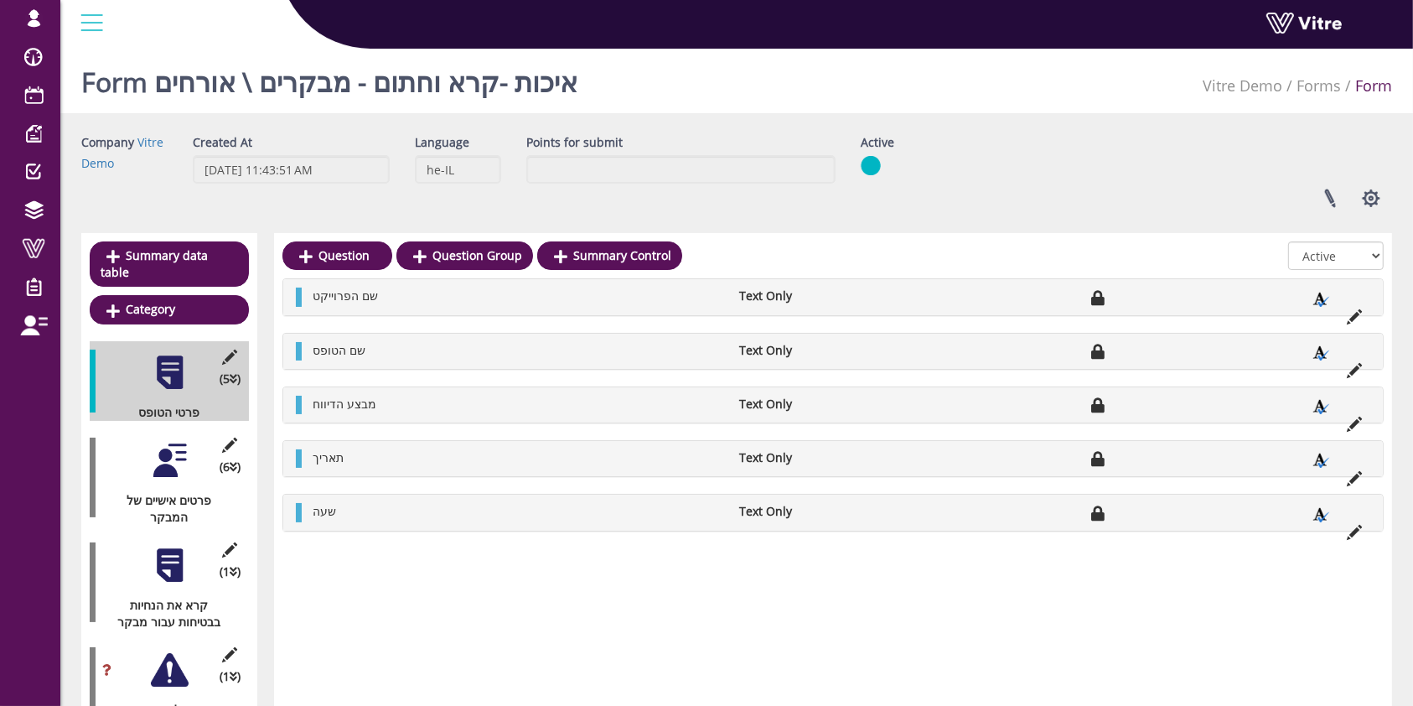
click at [180, 449] on div at bounding box center [170, 461] width 38 height 38
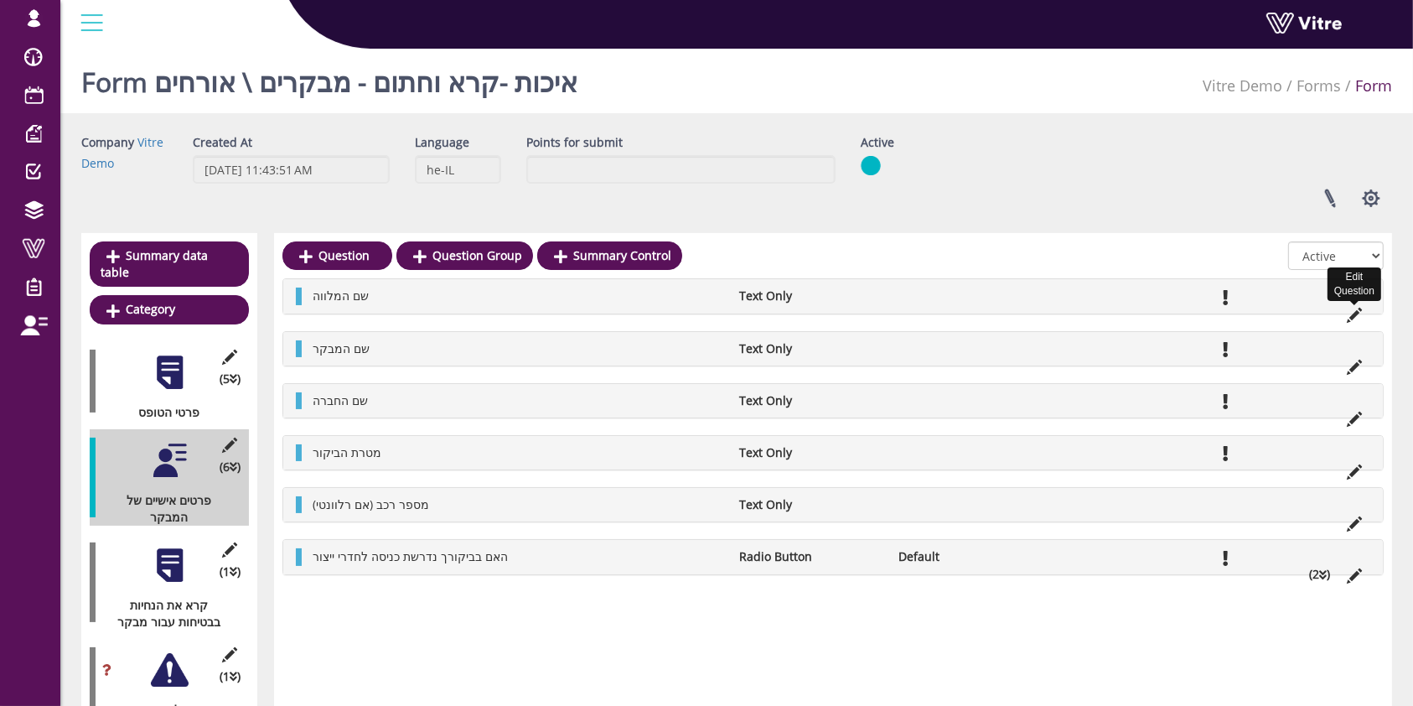
click at [1354, 317] on icon at bounding box center [1354, 315] width 15 height 15
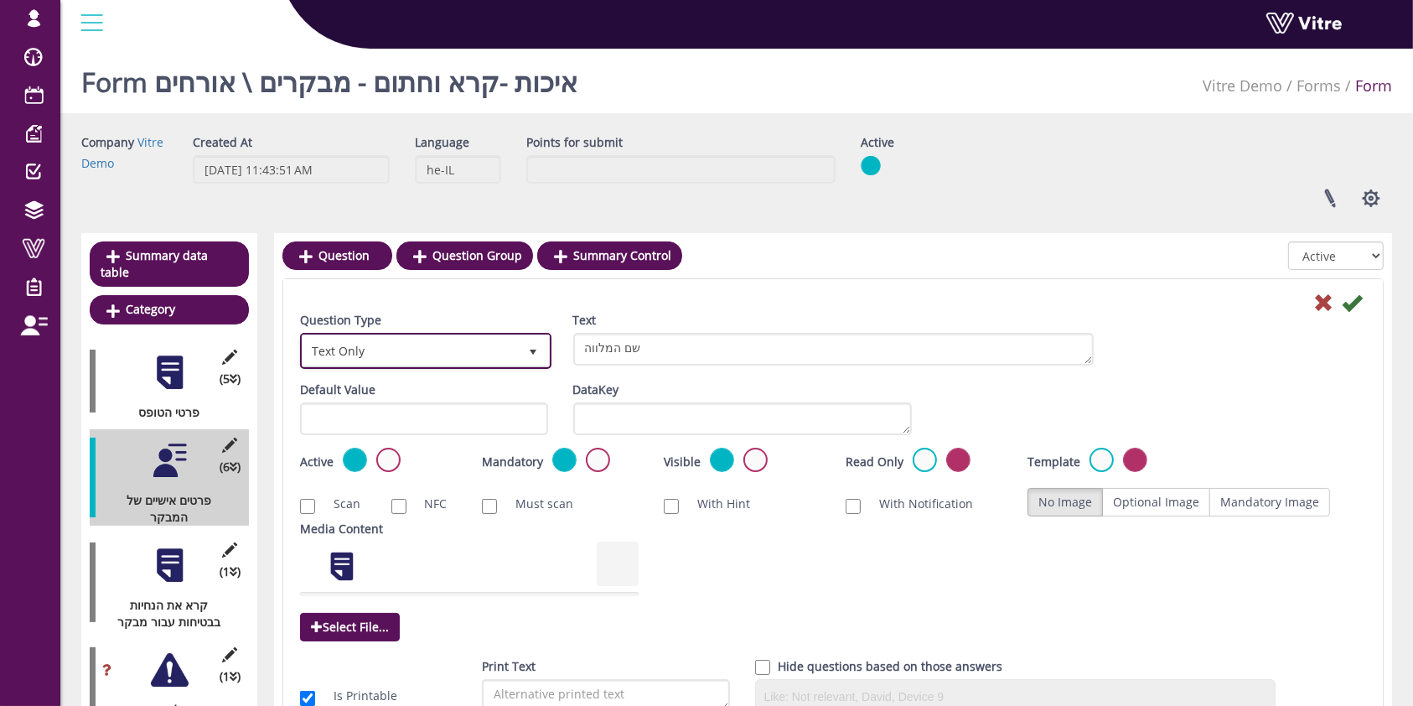
click at [456, 338] on span "Text Only" at bounding box center [410, 350] width 216 height 30
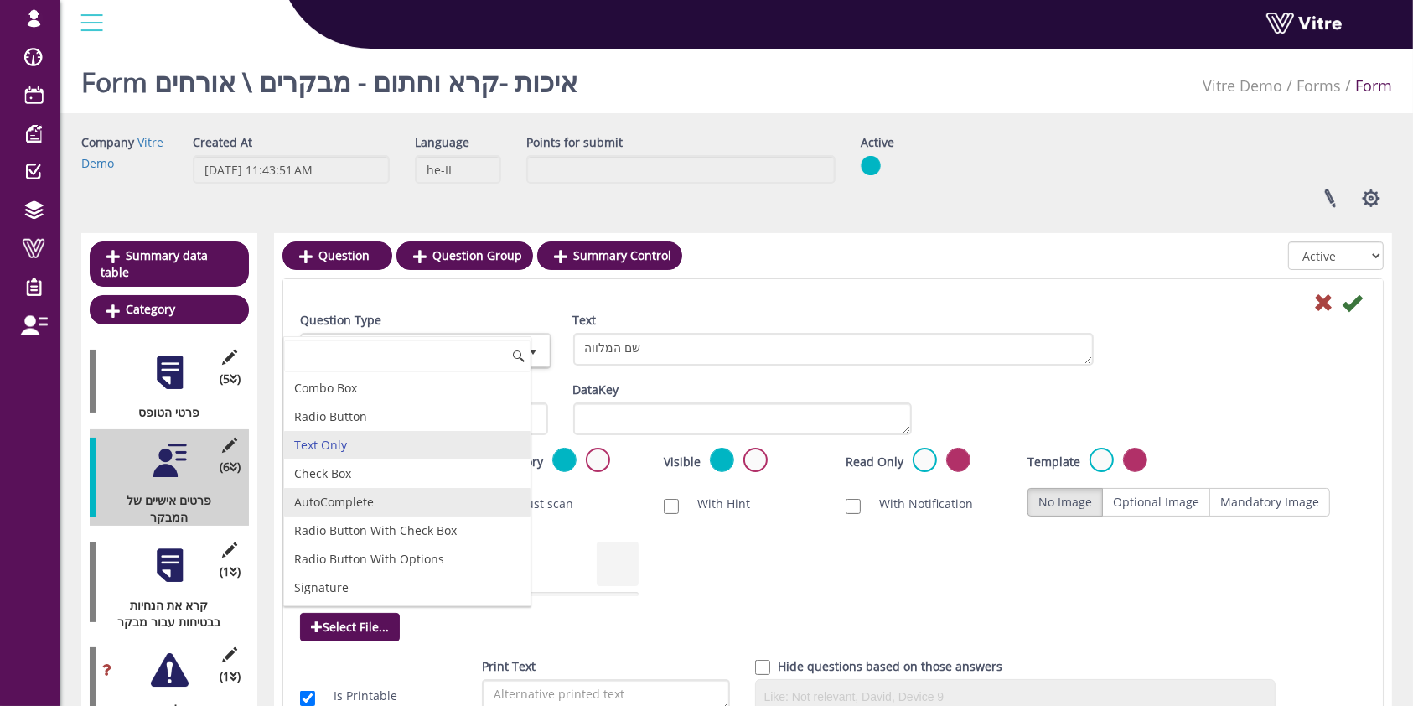
click at [386, 495] on li "AutoComplete" at bounding box center [407, 502] width 246 height 28
type input "1"
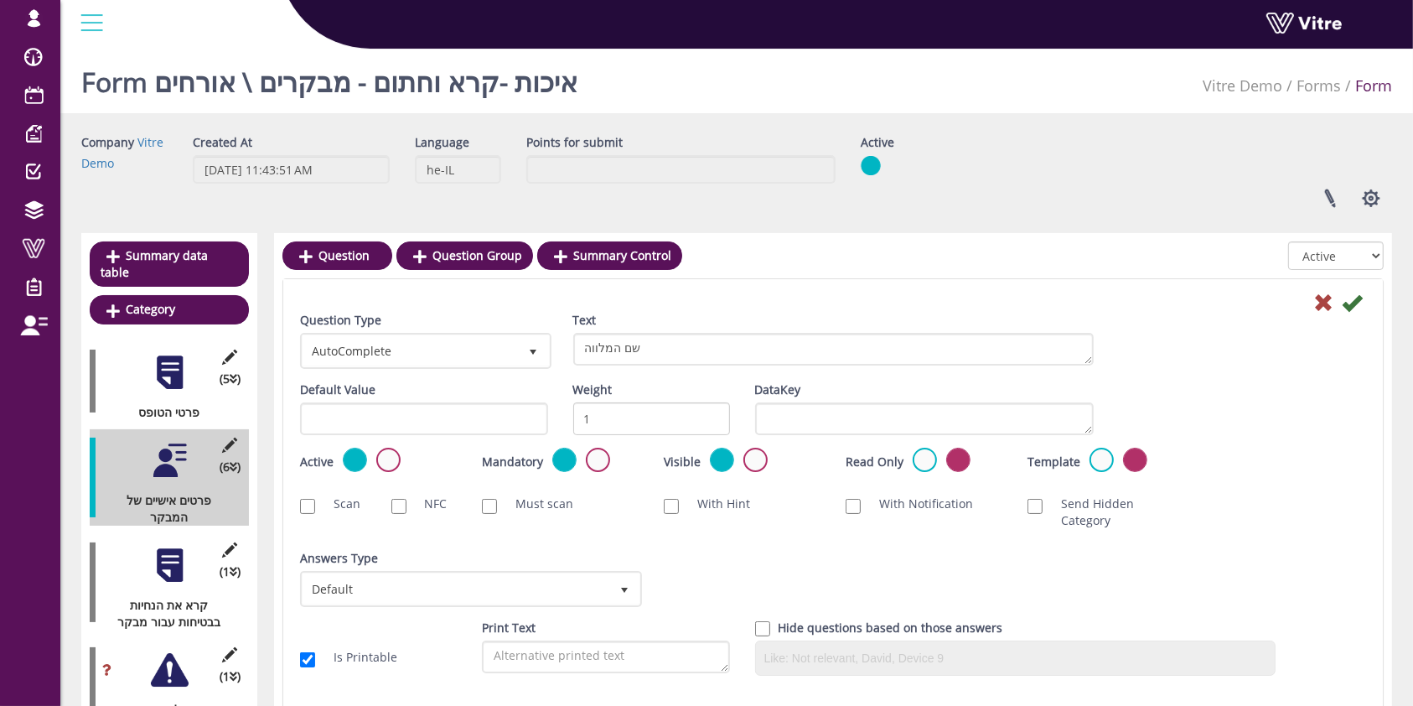
click at [383, 592] on div "Answers Type Default 0" at bounding box center [469, 585] width 364 height 70
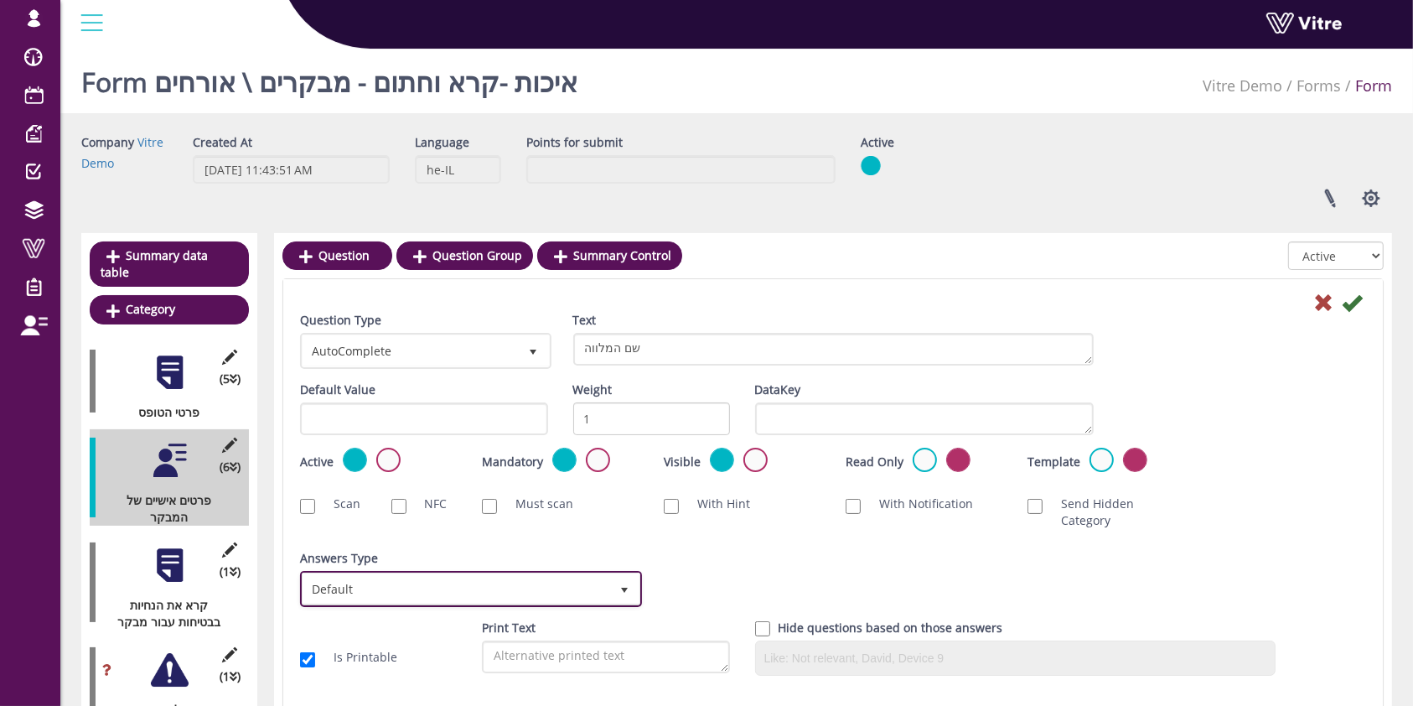
click at [384, 576] on span "Default" at bounding box center [455, 588] width 307 height 30
click at [417, 577] on span "Default" at bounding box center [455, 588] width 307 height 30
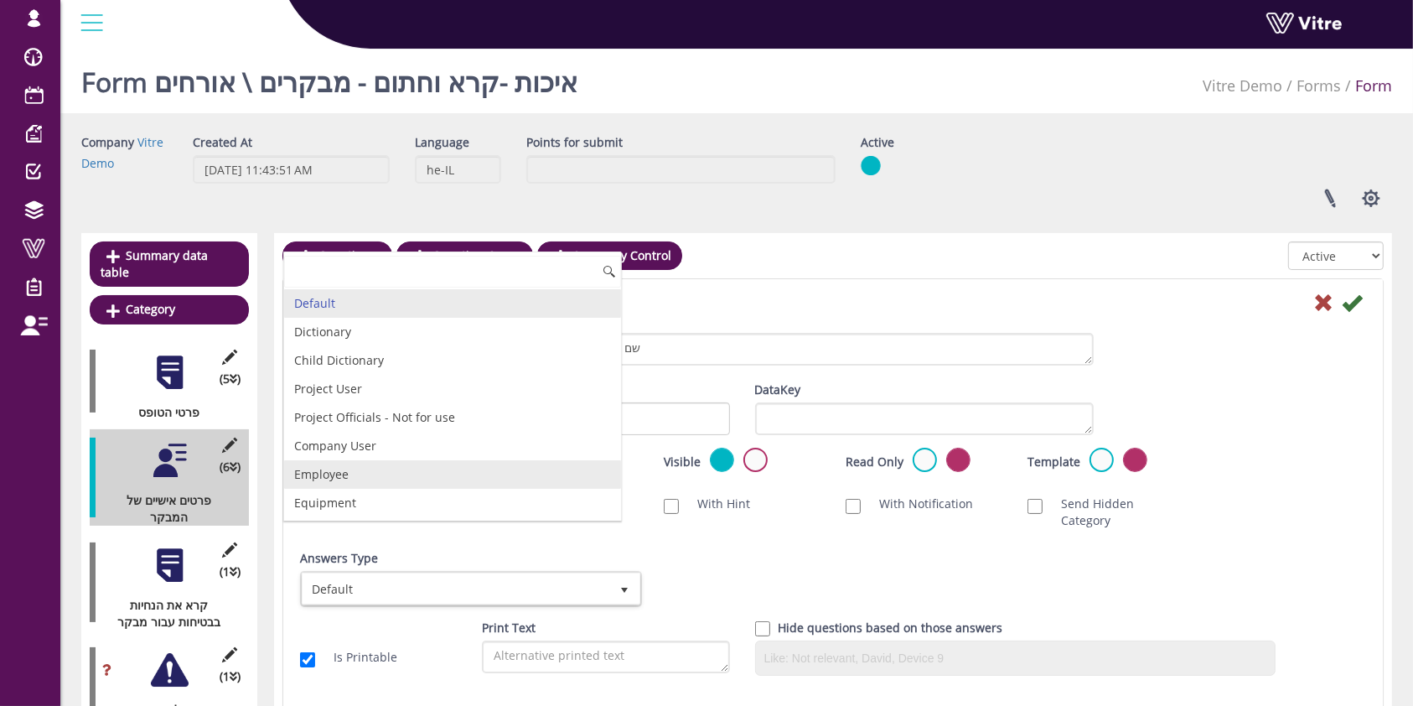
click at [389, 474] on li "Employee" at bounding box center [452, 474] width 337 height 28
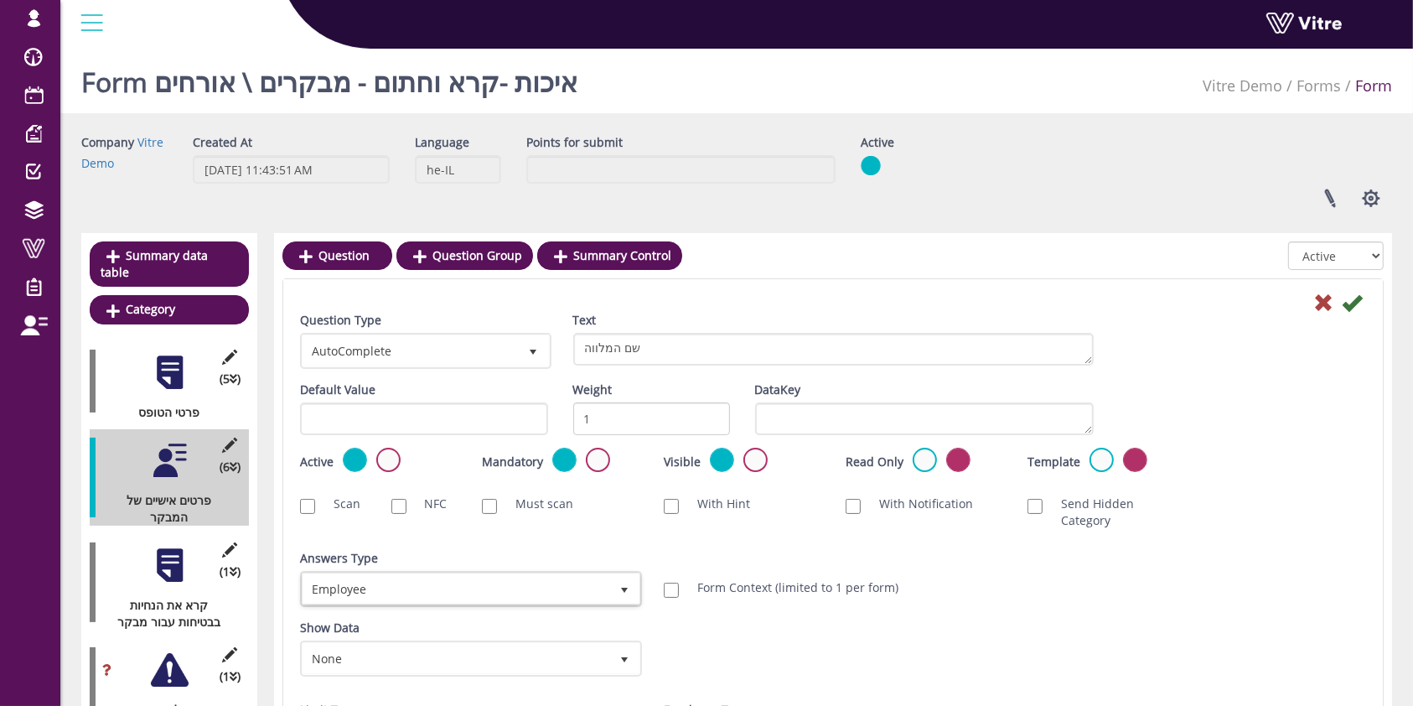
click at [1367, 298] on div at bounding box center [832, 302] width 1091 height 20
click at [1359, 299] on icon at bounding box center [1352, 302] width 20 height 20
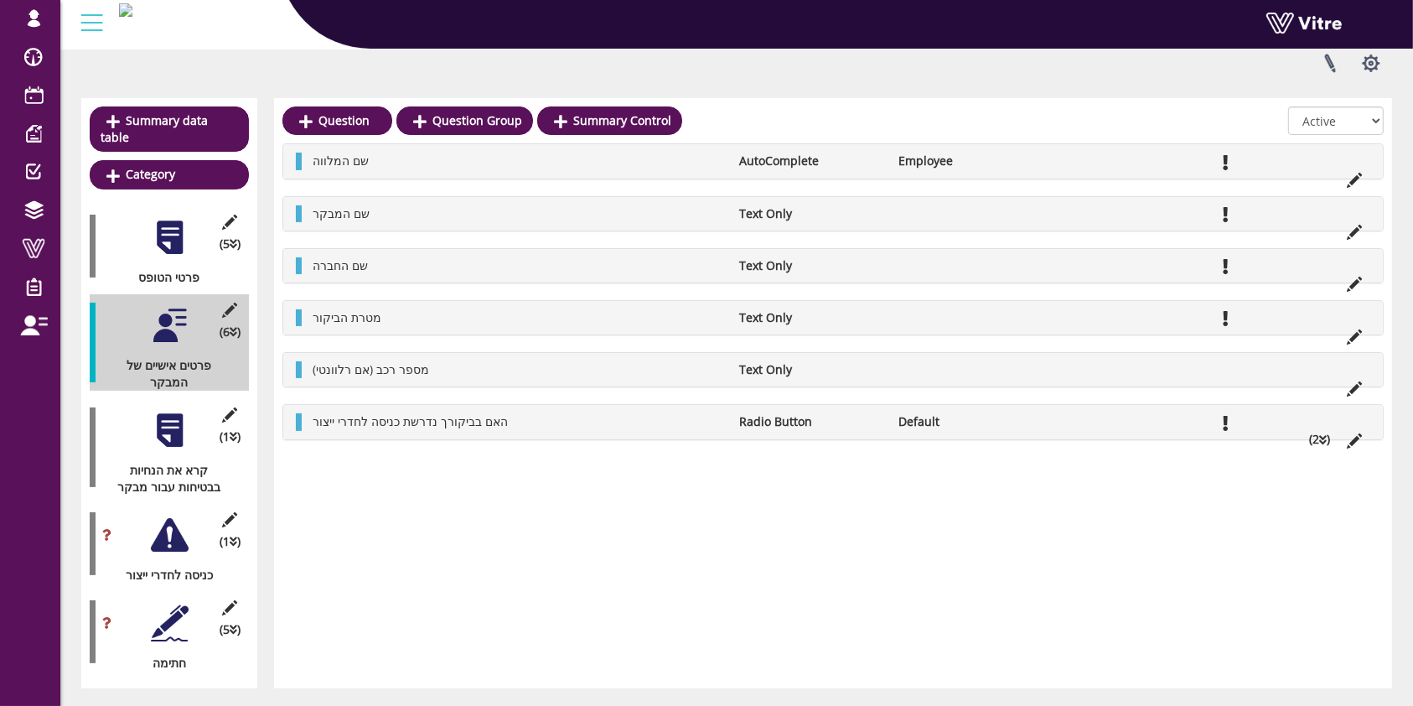
scroll to position [159, 0]
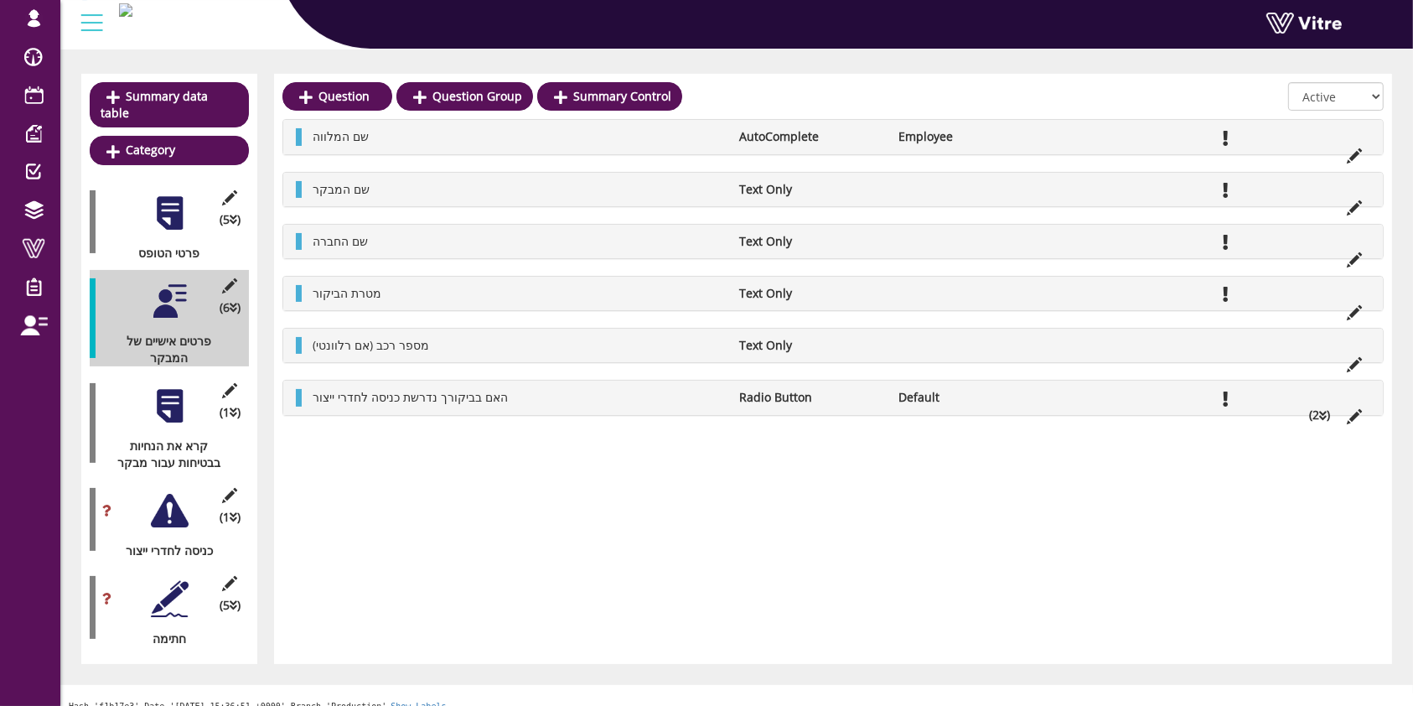
click at [148, 385] on div "(1 ) קרא את הנחיות בבטיחות עבור מבקר" at bounding box center [169, 423] width 159 height 96
click at [165, 391] on div at bounding box center [170, 406] width 38 height 38
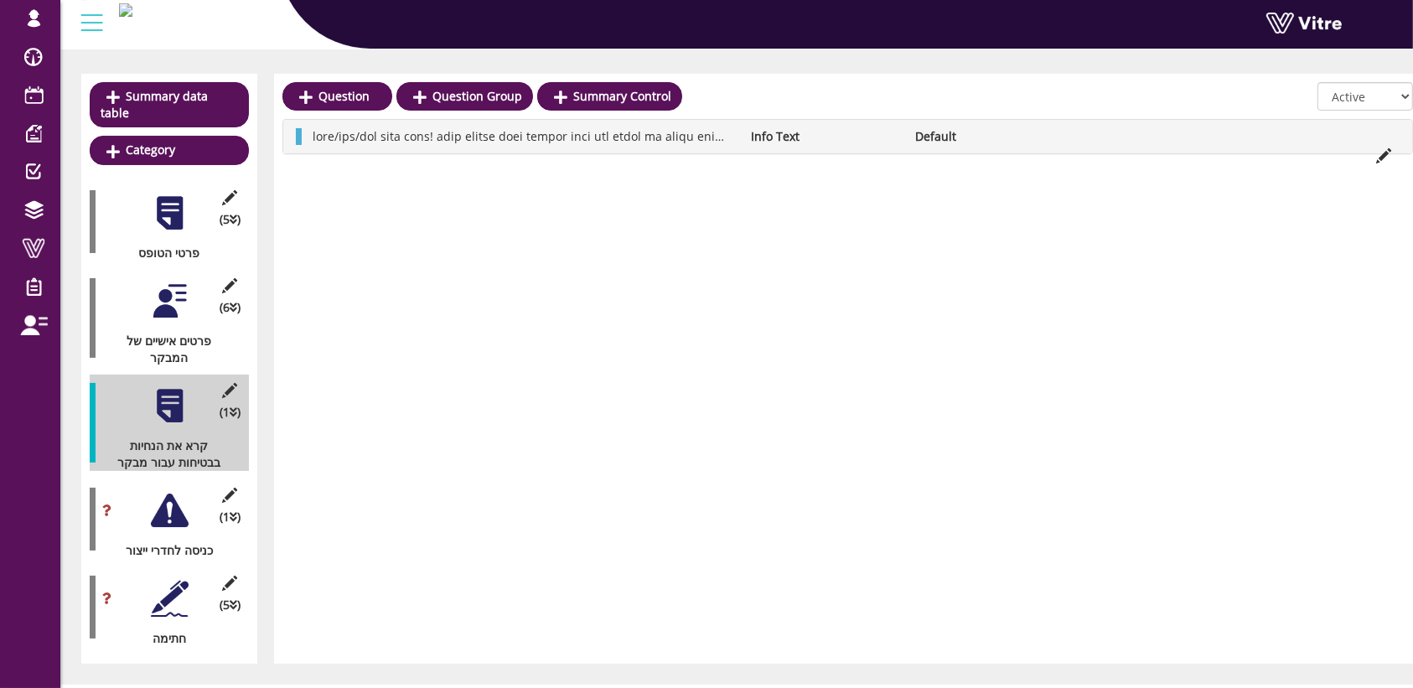
click at [174, 297] on div at bounding box center [170, 301] width 38 height 38
